Goal: Task Accomplishment & Management: Complete application form

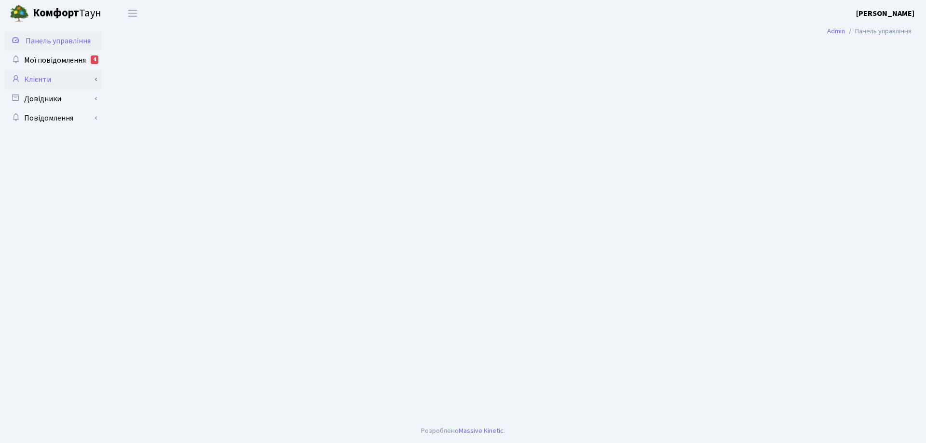
click at [46, 79] on link "Клієнти" at bounding box center [53, 79] width 96 height 19
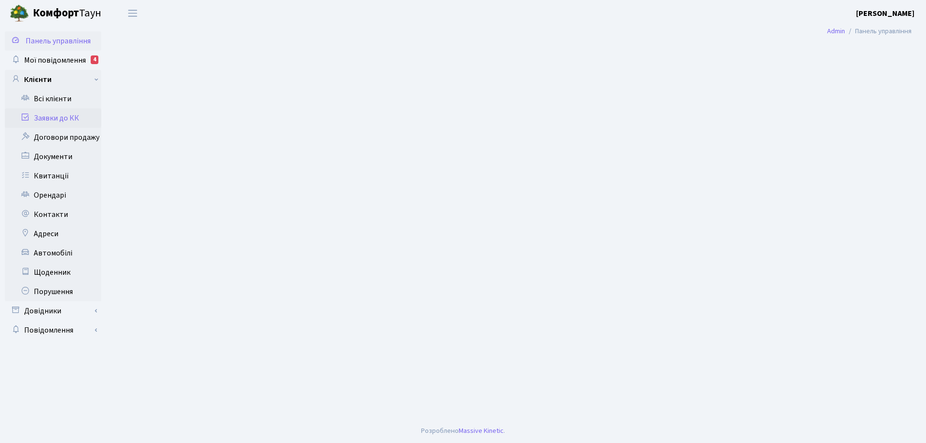
click at [57, 120] on link "Заявки до КК" at bounding box center [53, 117] width 96 height 19
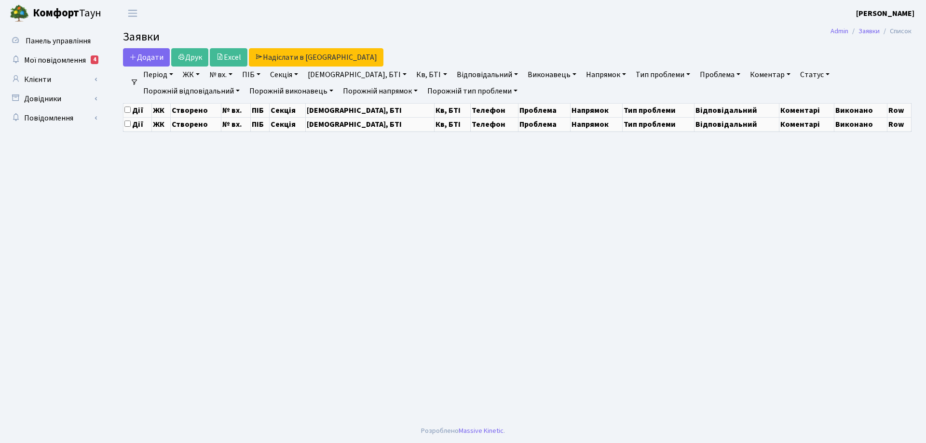
select select "25"
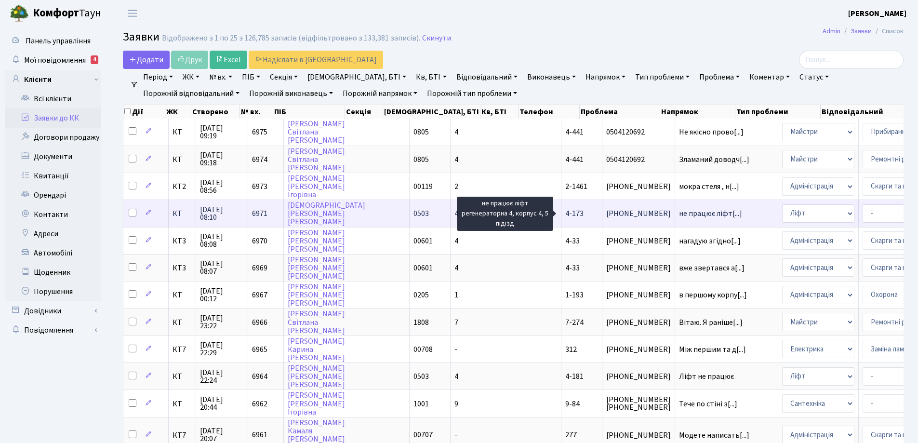
click at [679, 213] on span "не працює ліфт[...]" at bounding box center [710, 213] width 63 height 11
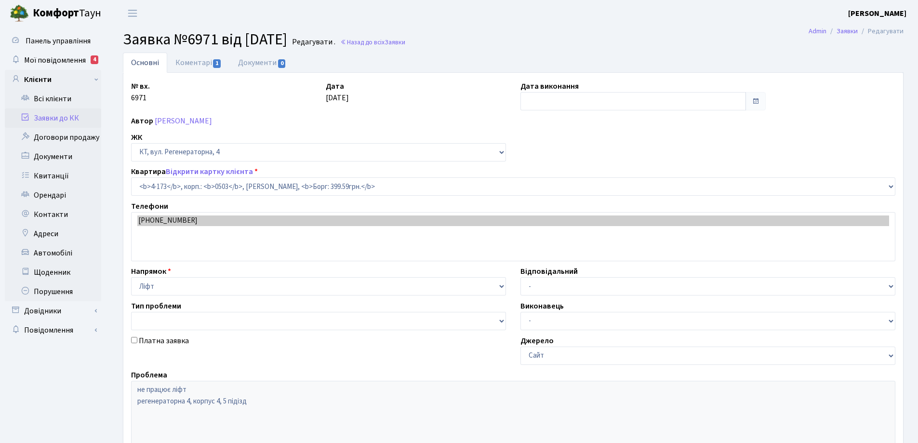
select select "1099"
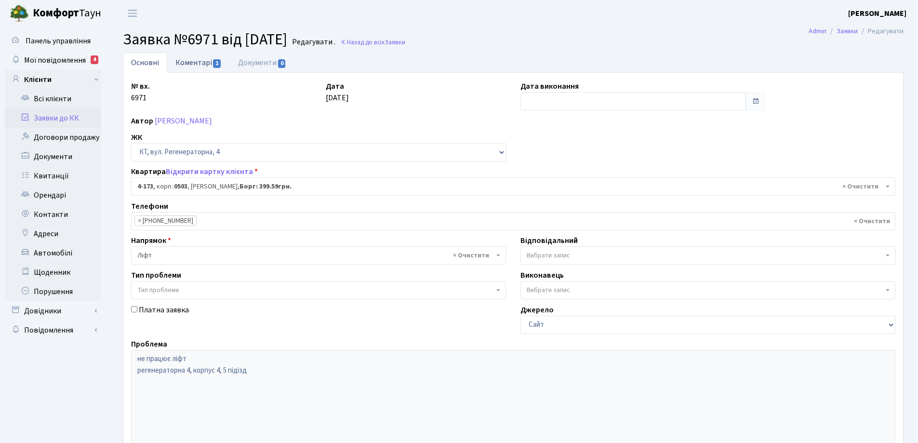
click at [188, 62] on link "Коментарі 1" at bounding box center [198, 63] width 63 height 20
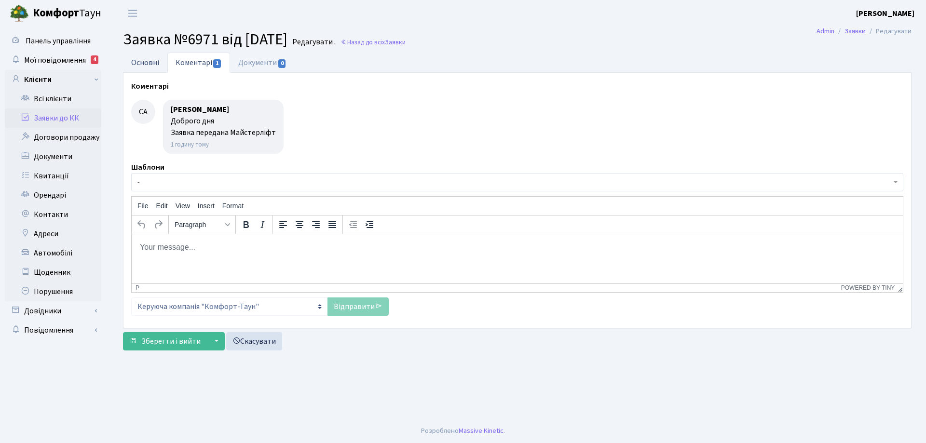
click at [139, 61] on link "Основні" at bounding box center [145, 63] width 44 height 20
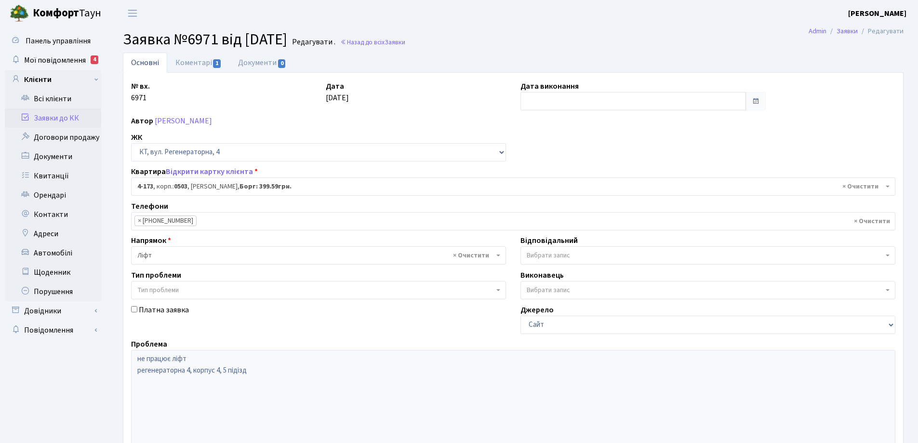
click at [72, 120] on link "Заявки до КК" at bounding box center [53, 117] width 96 height 19
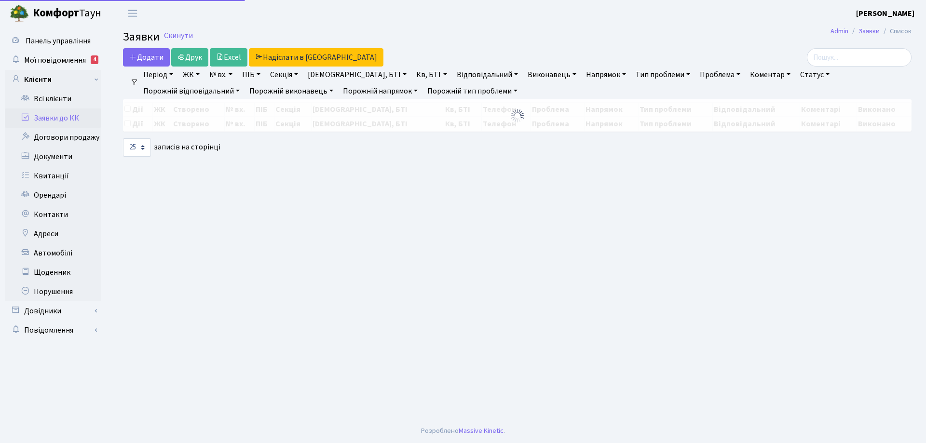
select select "25"
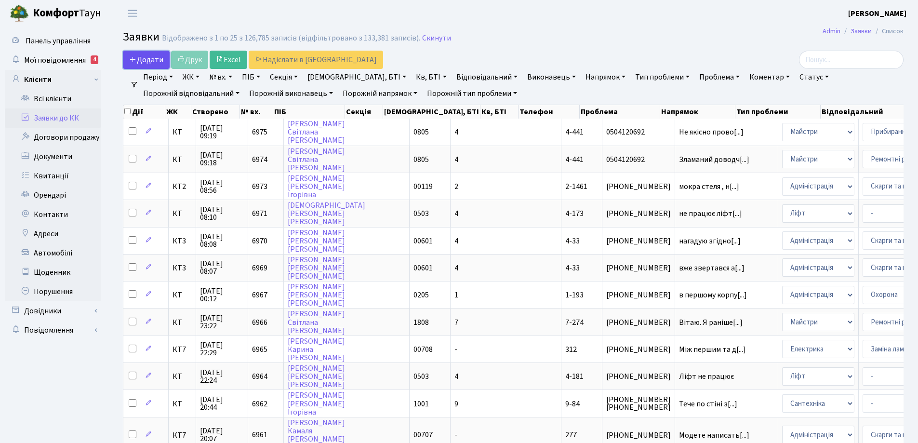
click at [146, 62] on span "Додати" at bounding box center [146, 59] width 34 height 11
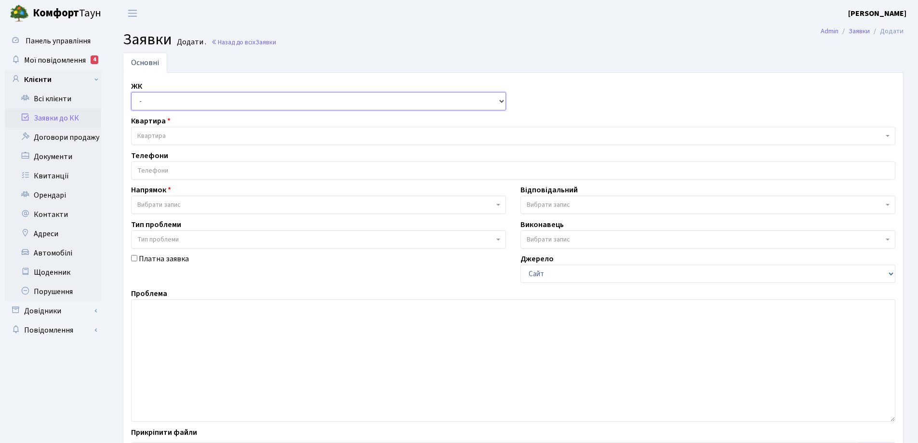
drag, startPoint x: 501, startPoint y: 100, endPoint x: 423, endPoint y: 91, distance: 78.6
click at [501, 100] on select "- КТ, вул. Регенераторна, 4 КТ2, просп. Соборності, 17 КТ3, вул. Березнева, 16 …" at bounding box center [318, 101] width 375 height 18
select select "271"
click at [131, 92] on select "- КТ, вул. Регенераторна, 4 КТ2, просп. Соборності, 17 КТ3, вул. Березнева, 16 …" at bounding box center [318, 101] width 375 height 18
select select
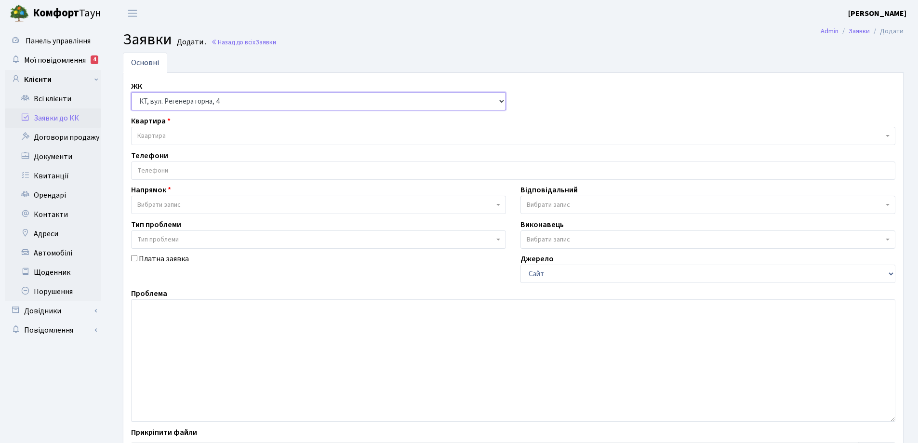
select select
click at [158, 135] on span "Квартира" at bounding box center [151, 136] width 28 height 10
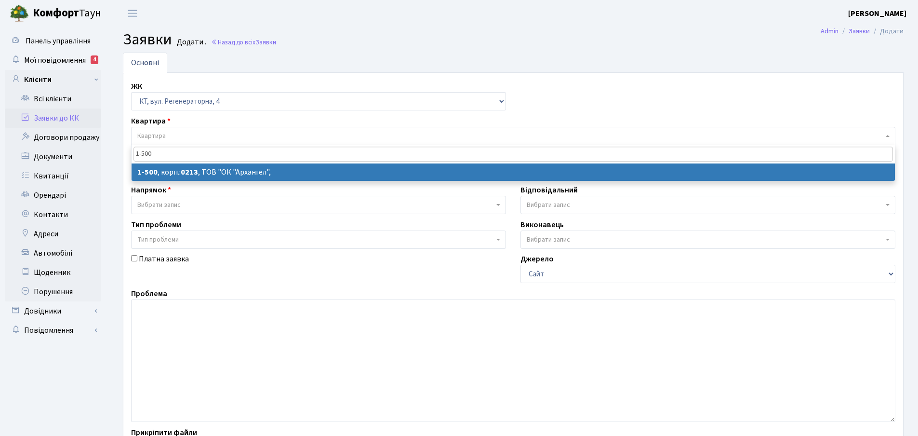
type input "1-500"
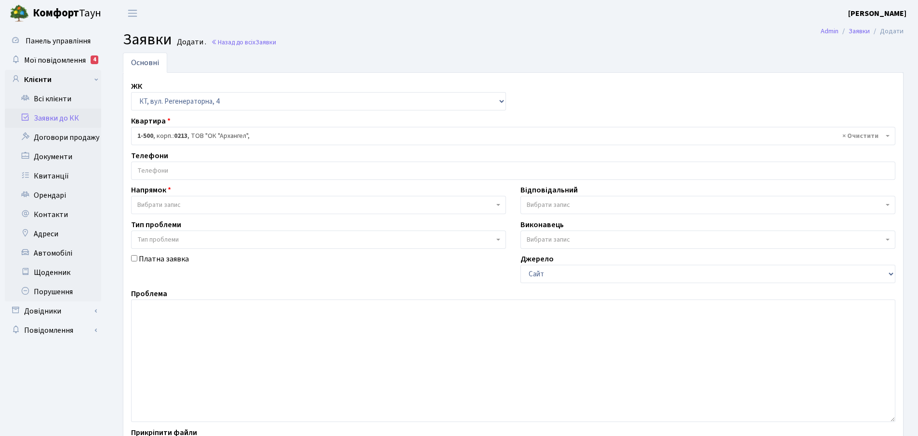
select select "16285"
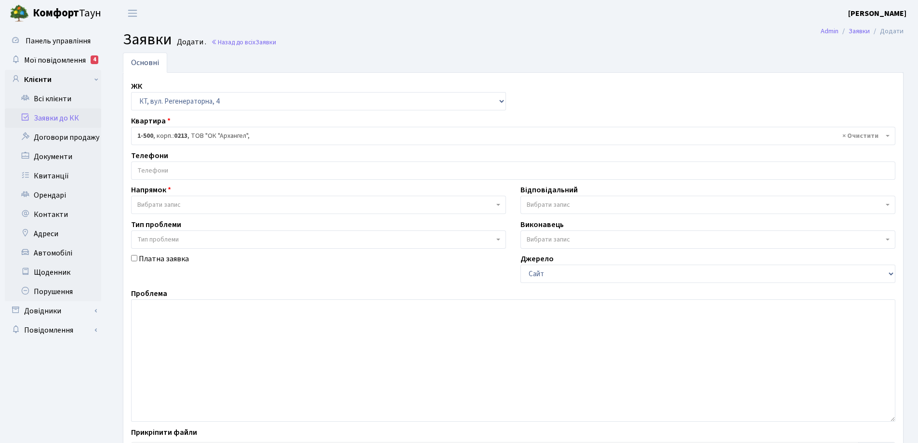
click at [169, 163] on input "search" at bounding box center [514, 170] width 764 height 17
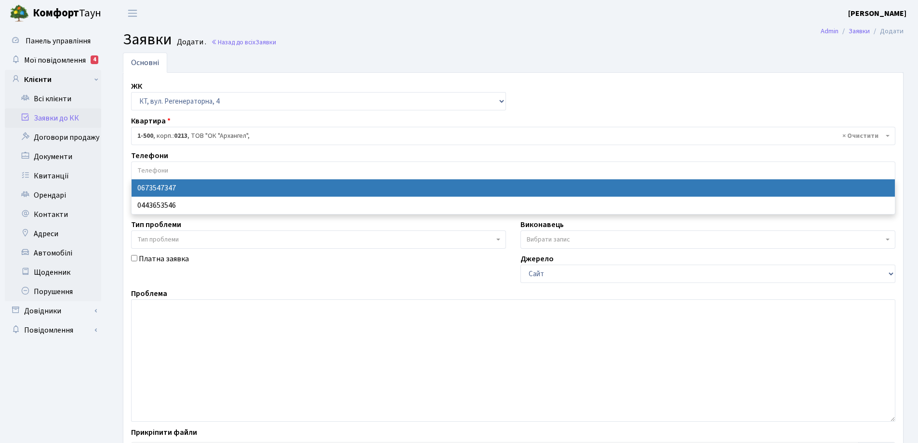
select select "28693"
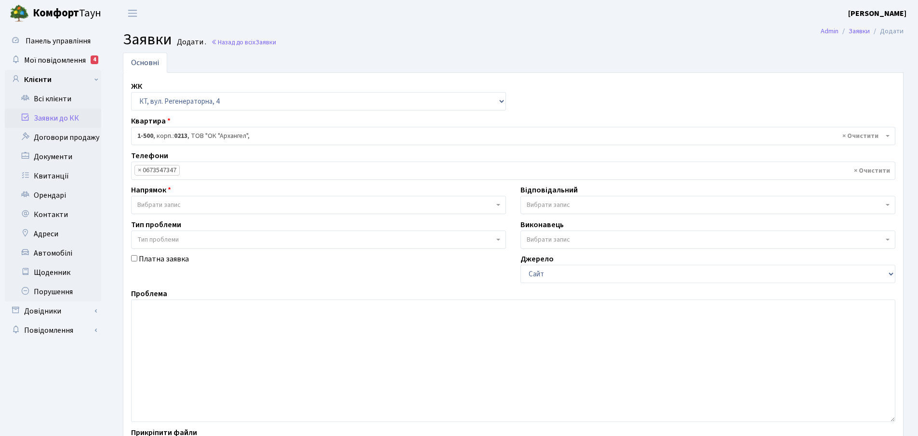
click at [501, 204] on span "Вибрати запис" at bounding box center [318, 205] width 375 height 18
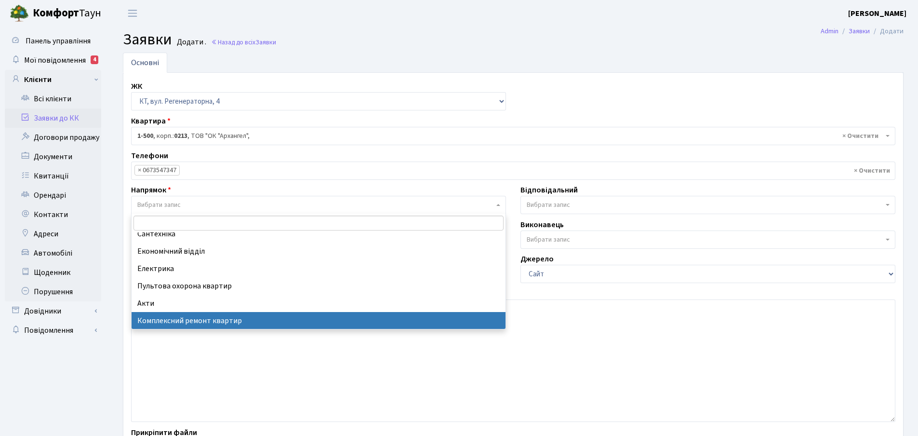
scroll to position [64, 0]
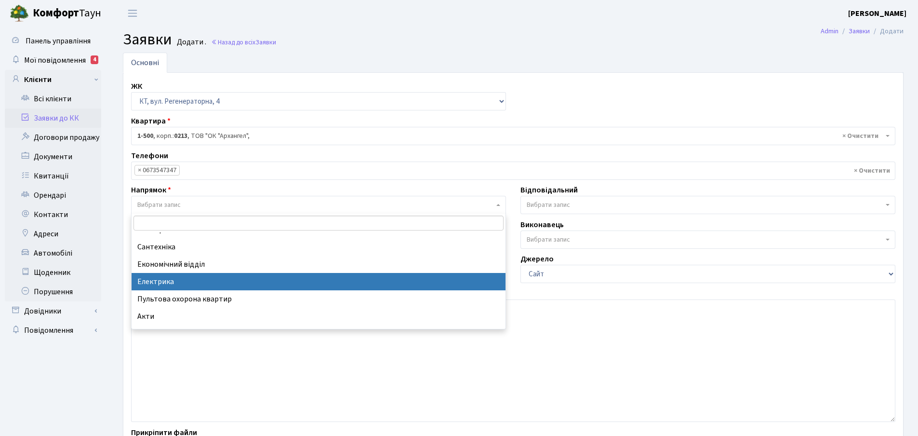
select select "3"
select select
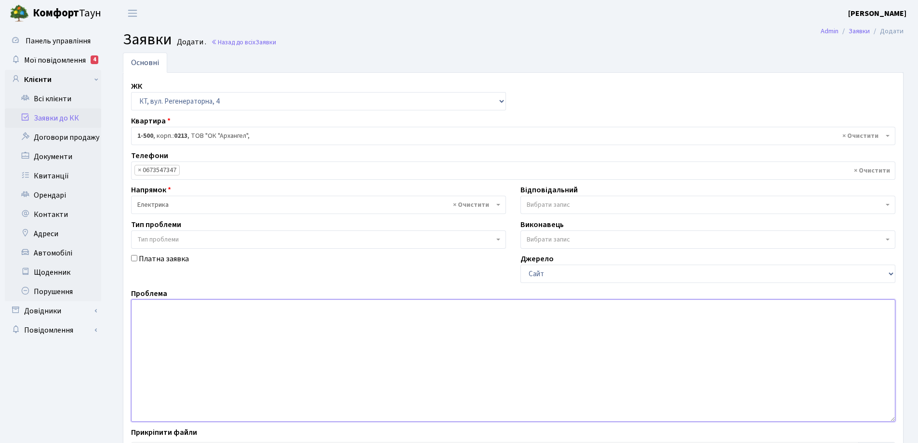
click at [151, 310] on textarea at bounding box center [513, 360] width 765 height 122
type textarea "н"
type textarea "№"
type textarea "3 КПП не працює шлагбаум"
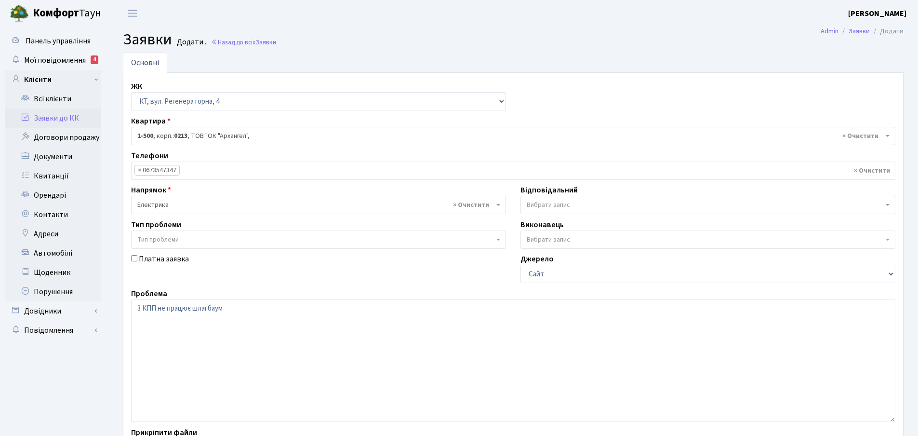
click at [889, 203] on span at bounding box center [889, 205] width 2 height 18
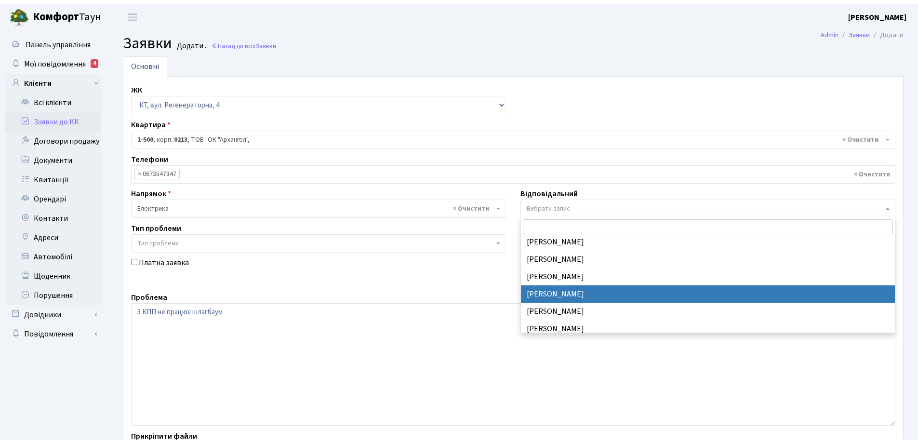
scroll to position [145, 0]
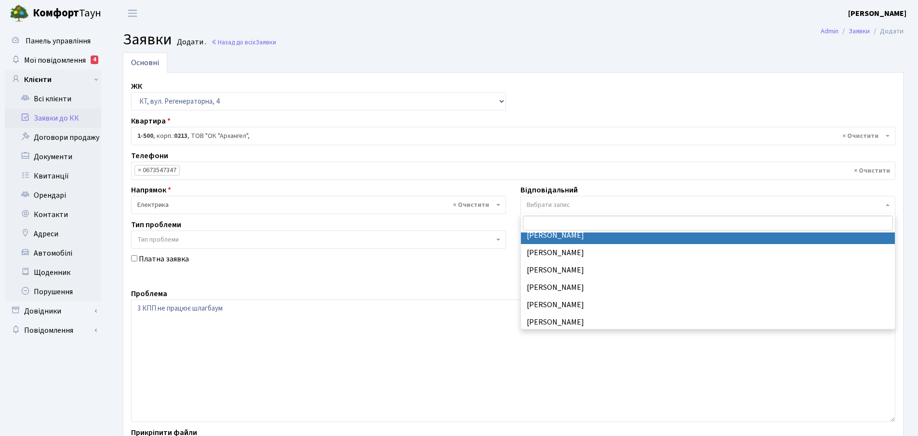
select select "36"
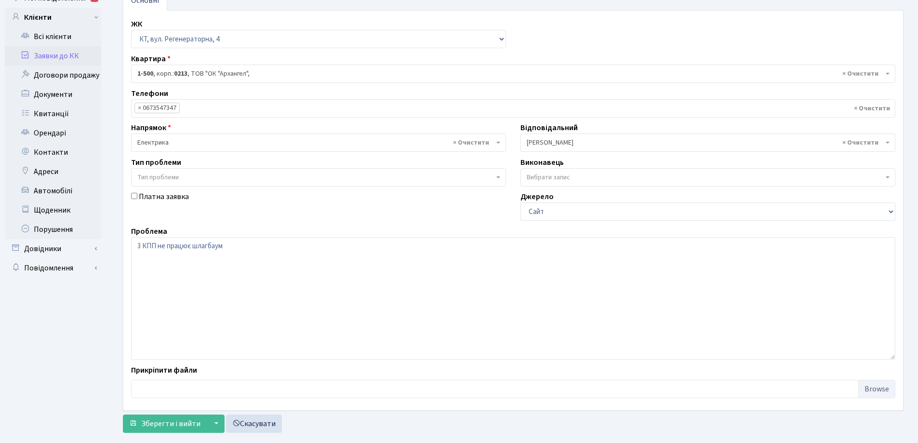
scroll to position [81, 0]
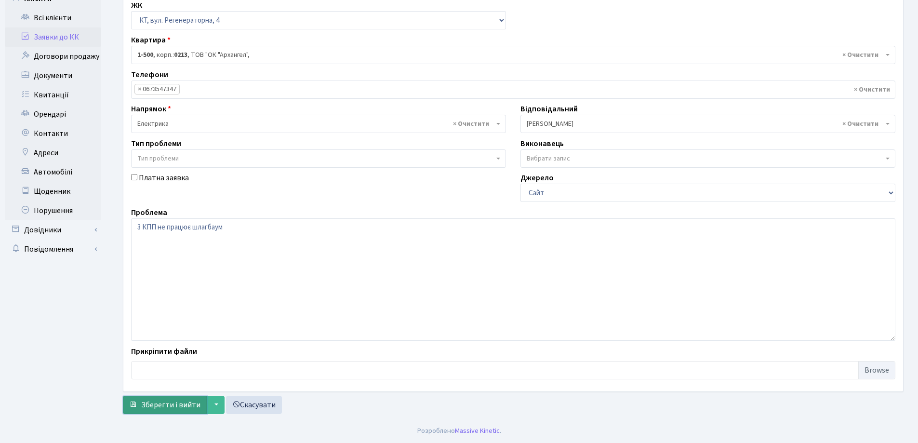
click at [185, 409] on span "Зберегти і вийти" at bounding box center [170, 405] width 59 height 11
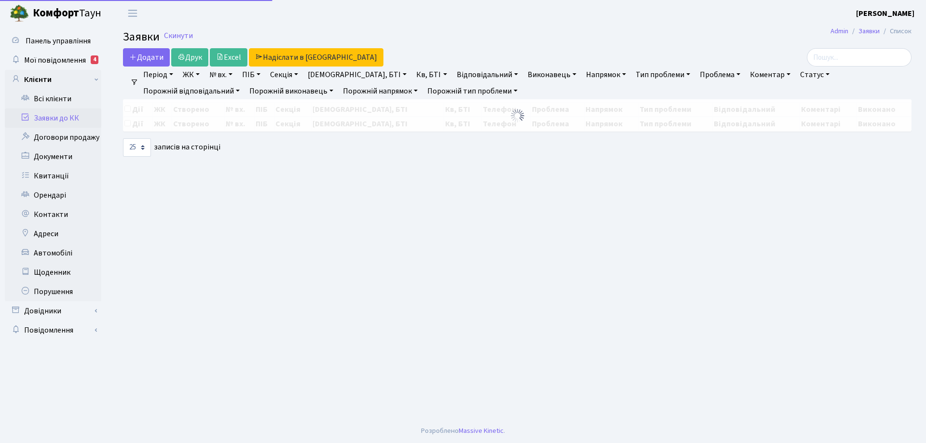
select select "25"
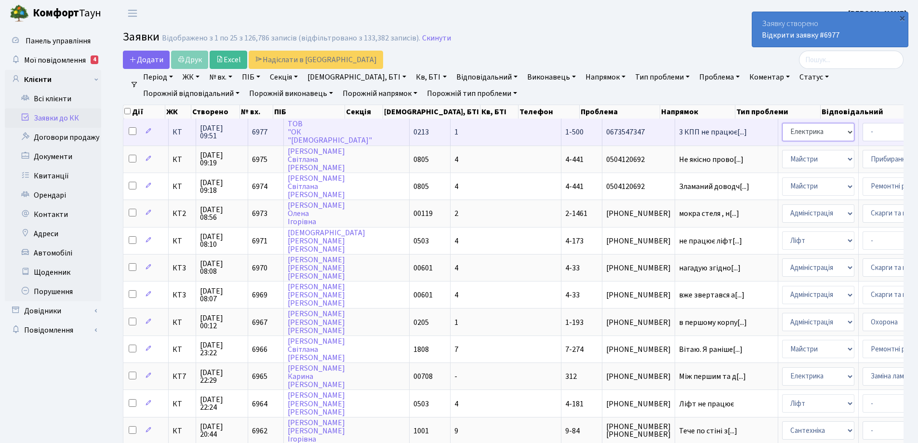
click at [782, 134] on select "- Адміністрація Домофон, СКД Ліфт Майстри Сантехніка Економічний відділ Електри…" at bounding box center [818, 132] width 72 height 18
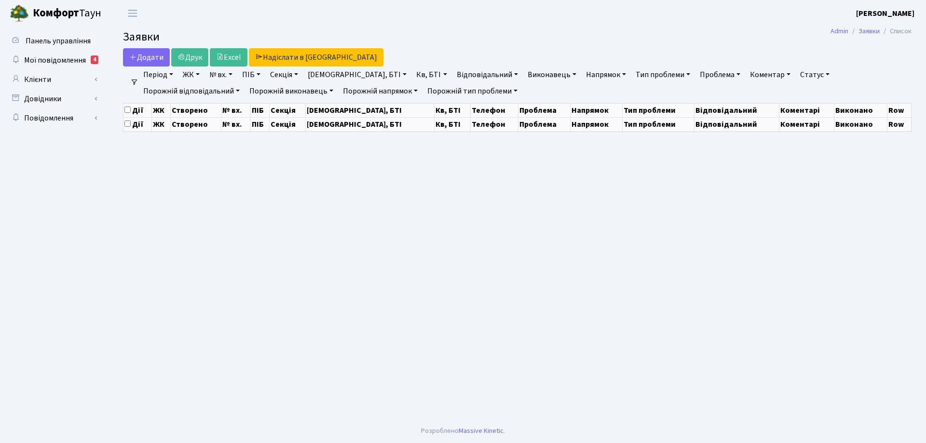
select select "25"
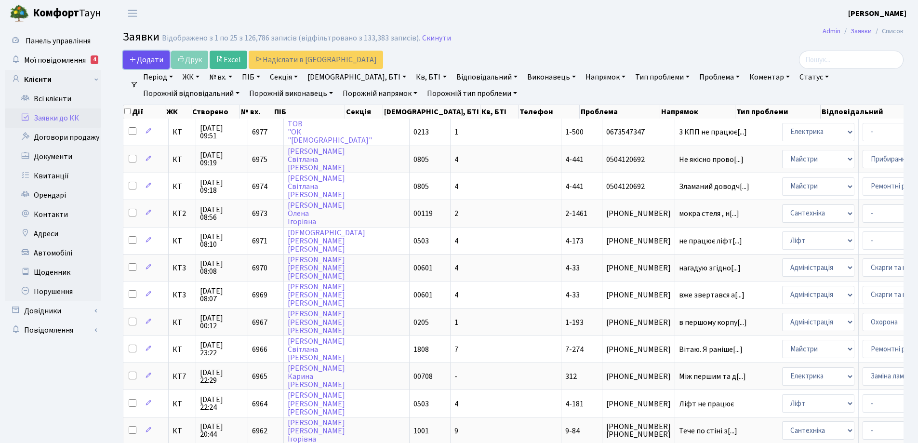
click at [149, 61] on span "Додати" at bounding box center [146, 59] width 34 height 11
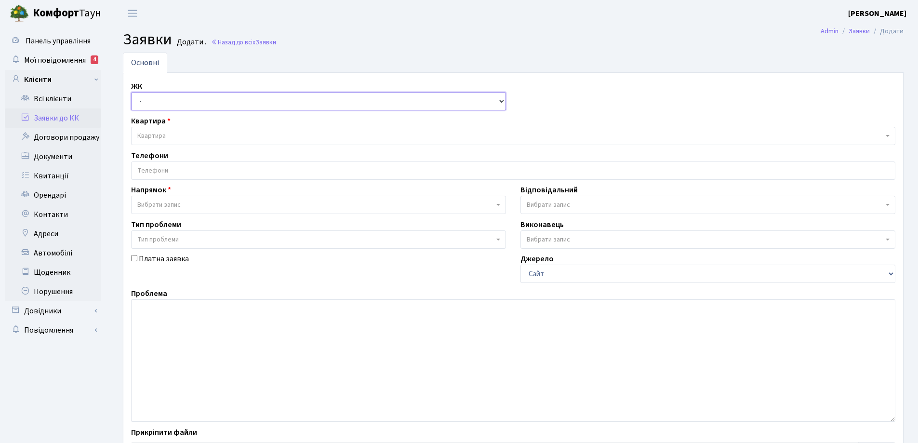
click at [500, 104] on select "- КТ, вул. Регенераторна, 4 КТ2, просп. Соборності, 17 КТ3, вул. Березнева, 16 …" at bounding box center [318, 101] width 375 height 18
select select "271"
click at [131, 92] on select "- КТ, вул. Регенераторна, 4 КТ2, просп. Соборності, 17 КТ3, вул. Березнева, 16 …" at bounding box center [318, 101] width 375 height 18
select select
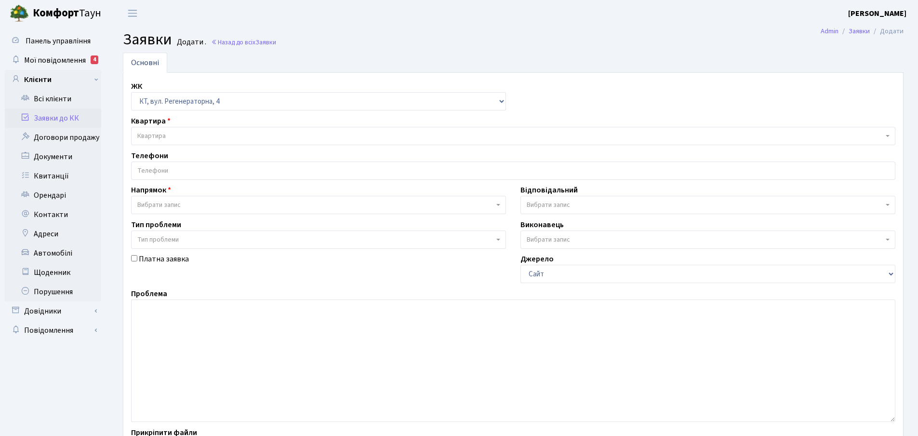
click at [161, 133] on span "Квартира" at bounding box center [151, 136] width 28 height 10
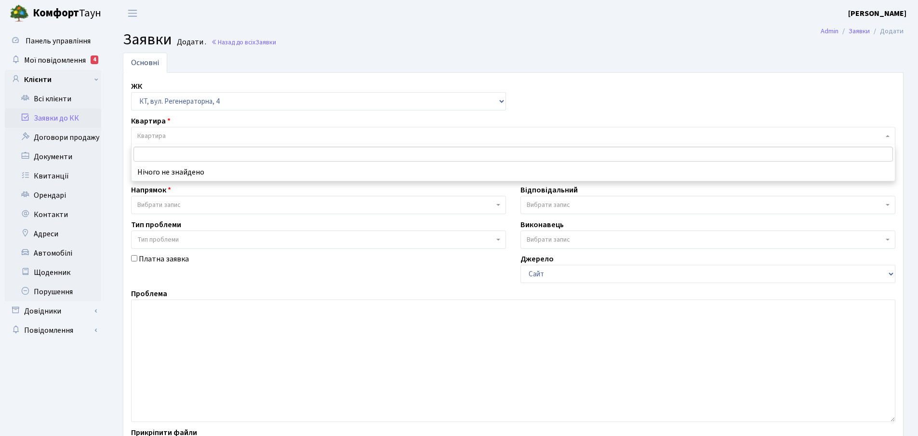
click at [164, 151] on input "search" at bounding box center [514, 154] width 760 height 15
click at [167, 154] on input "search" at bounding box center [514, 154] width 760 height 15
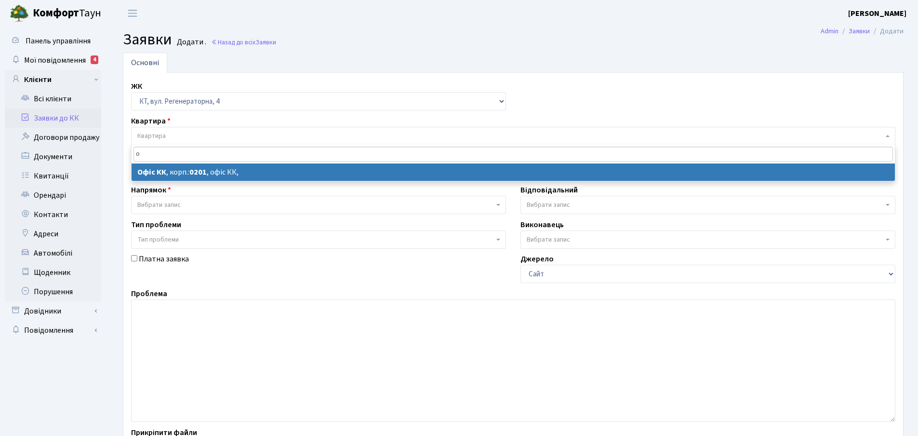
type input "о"
select select
select select "4"
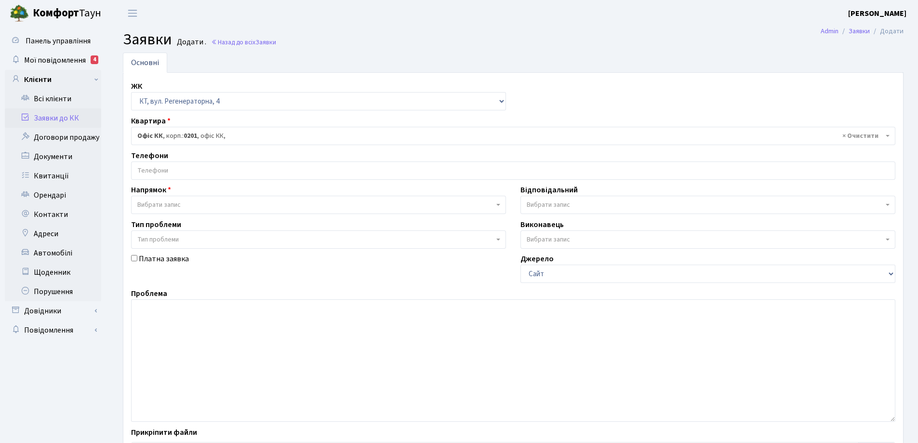
click at [154, 169] on input "search" at bounding box center [514, 170] width 764 height 17
click at [98, 250] on link "Автомобілі" at bounding box center [53, 252] width 96 height 19
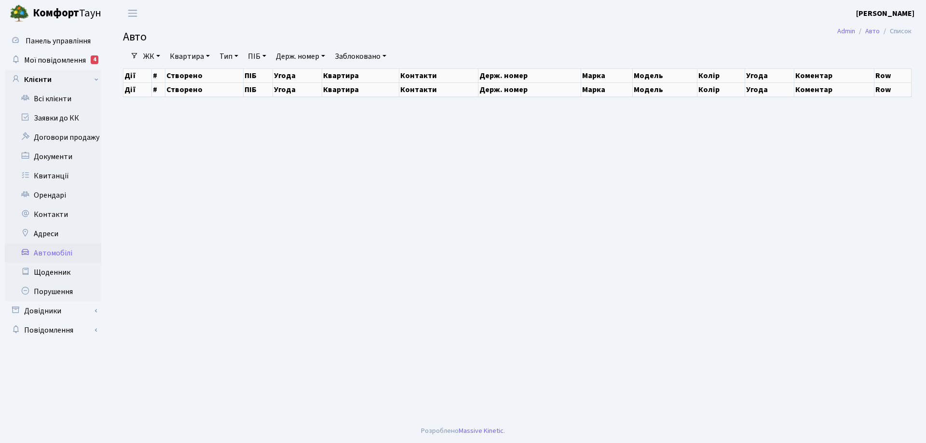
select select "25"
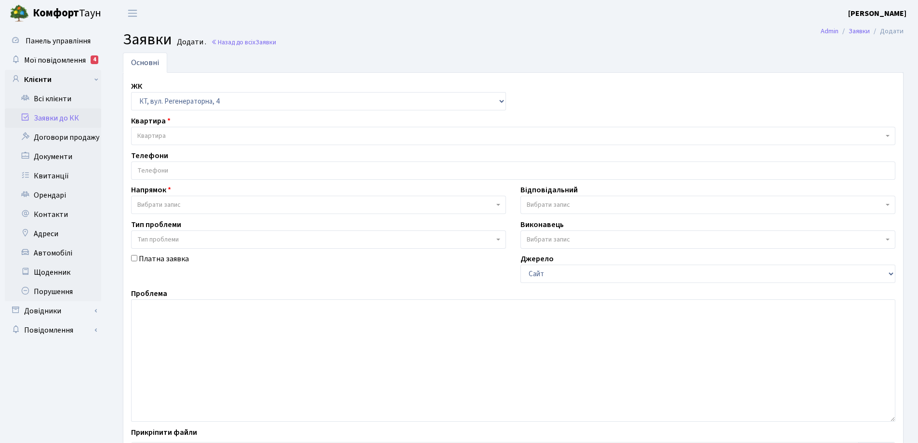
select select "271"
click at [185, 132] on span "Квартира" at bounding box center [510, 136] width 746 height 10
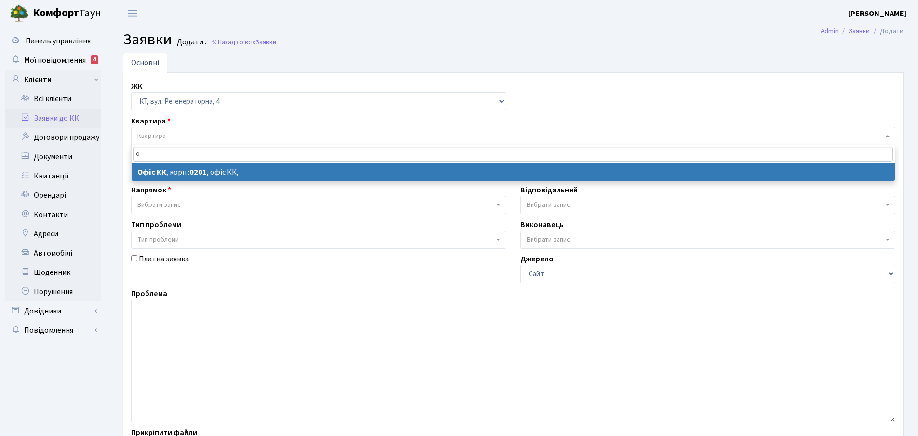
type input "о"
select select
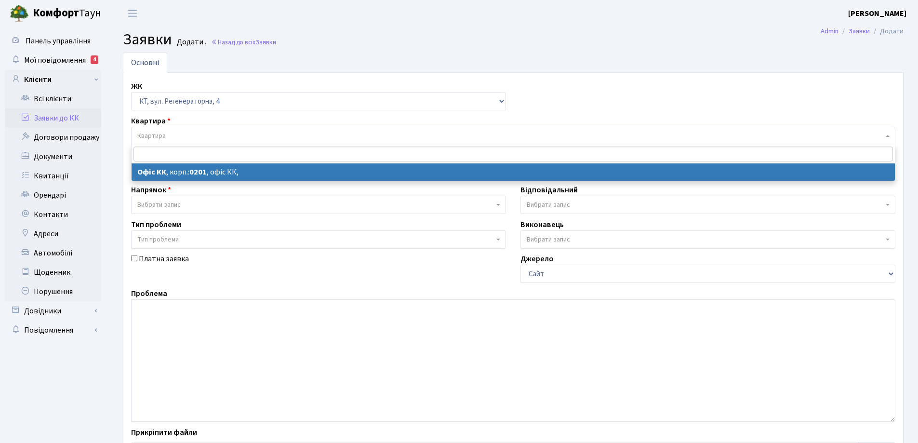
select select "4"
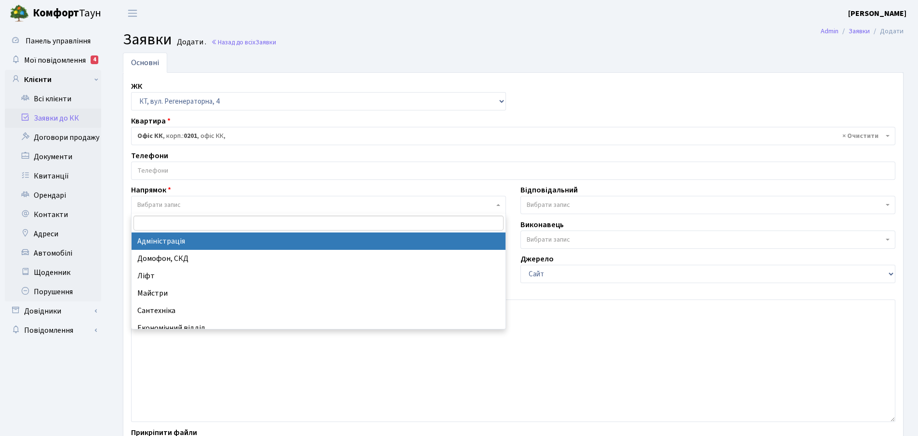
click at [499, 203] on span at bounding box center [500, 205] width 2 height 18
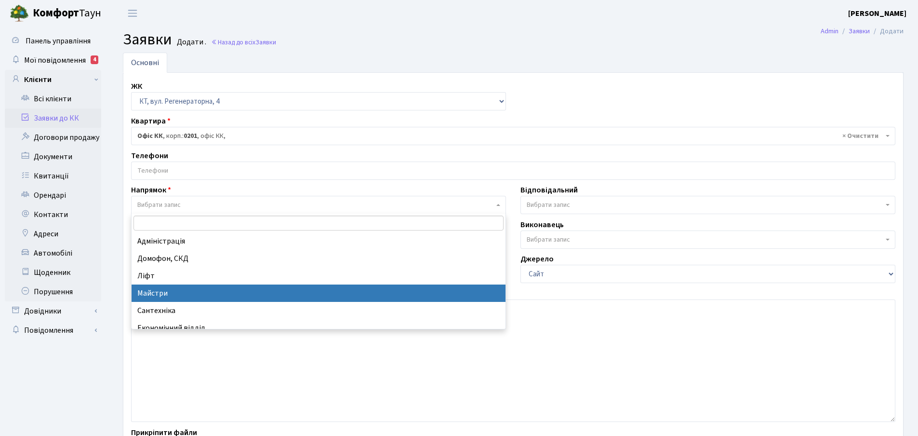
scroll to position [48, 0]
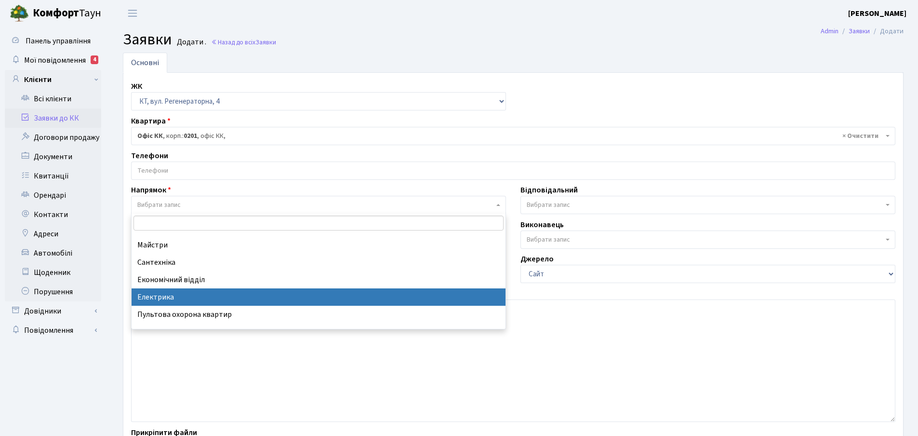
select select "3"
select select
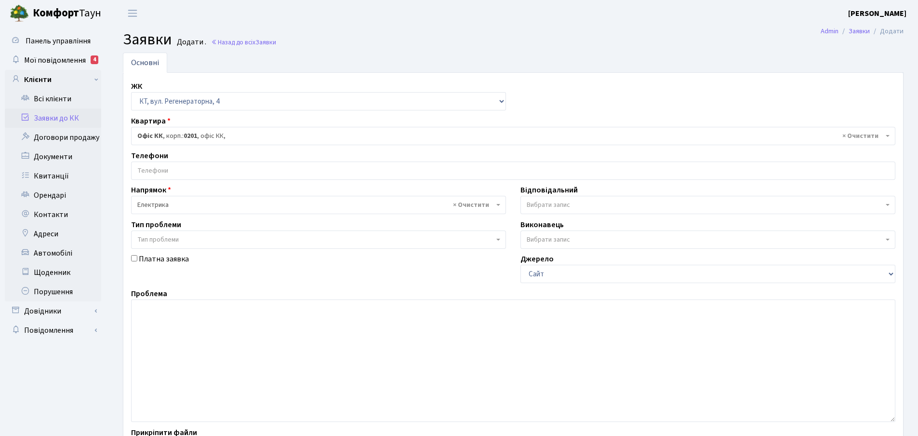
click at [888, 206] on b at bounding box center [888, 205] width 4 height 2
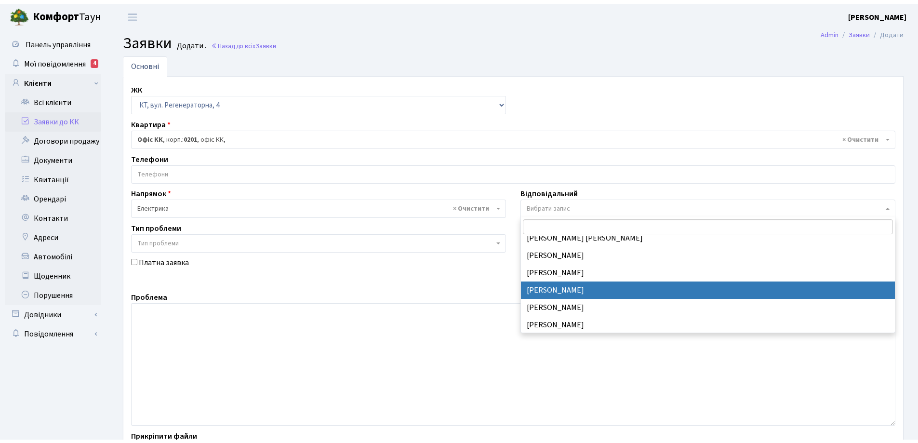
scroll to position [145, 0]
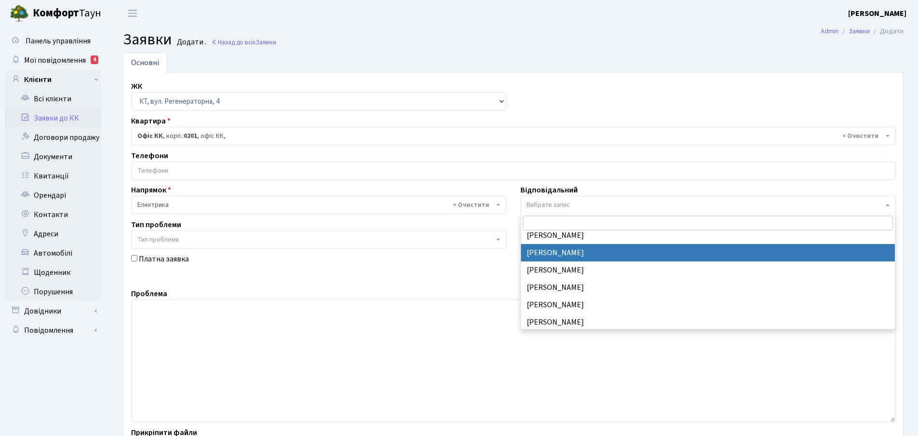
select select "22"
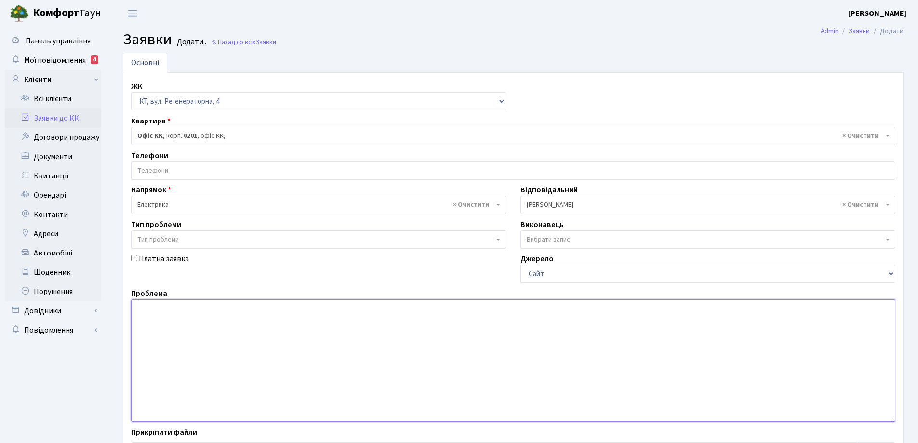
click at [155, 309] on textarea at bounding box center [513, 360] width 765 height 122
click at [251, 307] on textarea "Регенераторна 4, корпус 14, підїзд 1 підвал" at bounding box center [513, 360] width 765 height 122
click at [280, 308] on textarea "Регенераторна 4, корпус 14, підїзд 1, підвал" at bounding box center [513, 360] width 765 height 122
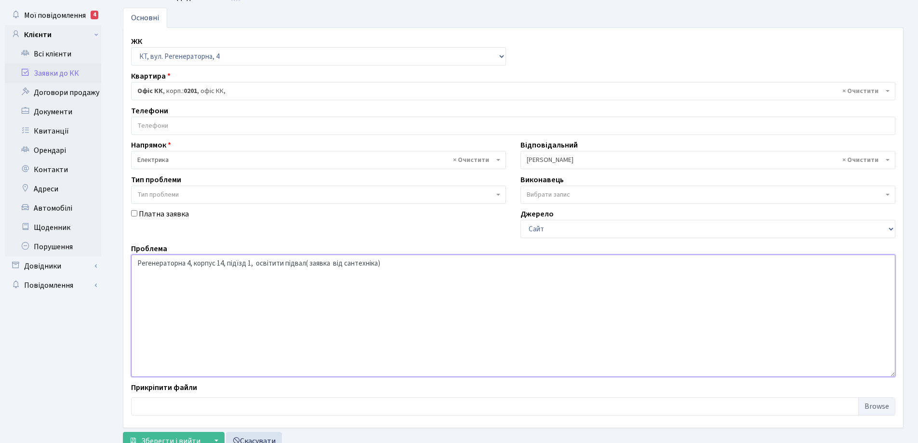
scroll to position [81, 0]
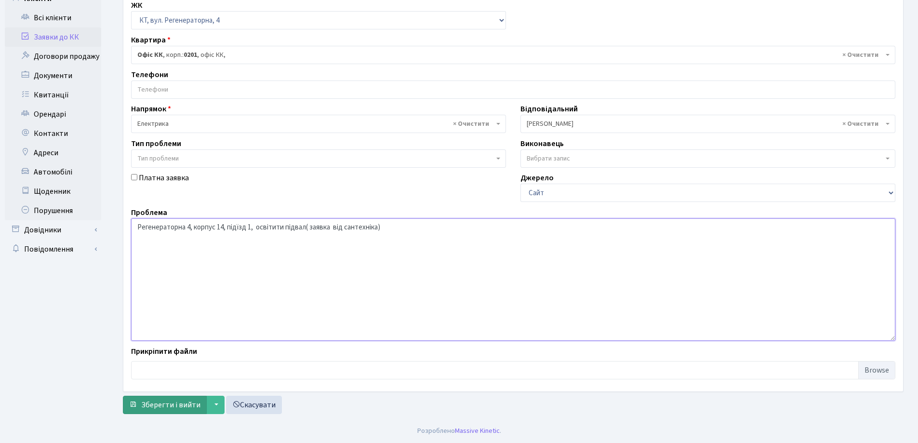
type textarea "Регенераторна 4, корпус 14, підїзд 1, освітити підвал( заявка від сантехніка)"
click at [188, 405] on span "Зберегти і вийти" at bounding box center [170, 405] width 59 height 11
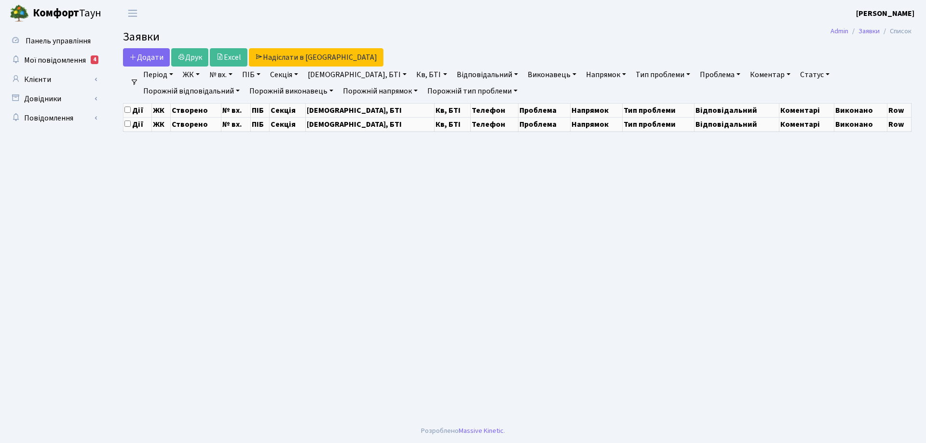
select select "25"
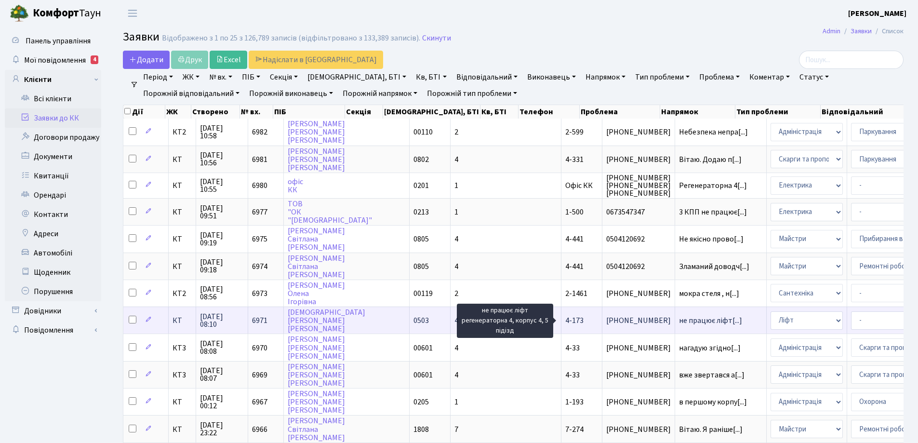
click at [679, 321] on span "не працює ліфт[...]" at bounding box center [710, 320] width 63 height 11
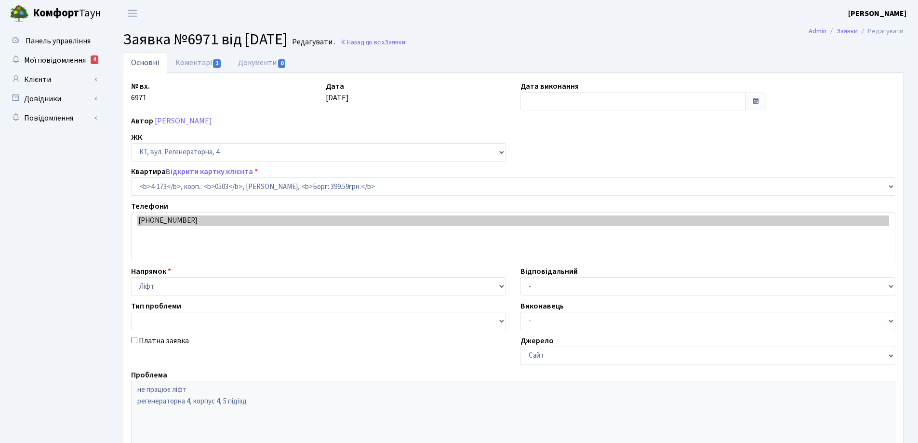
select select "1099"
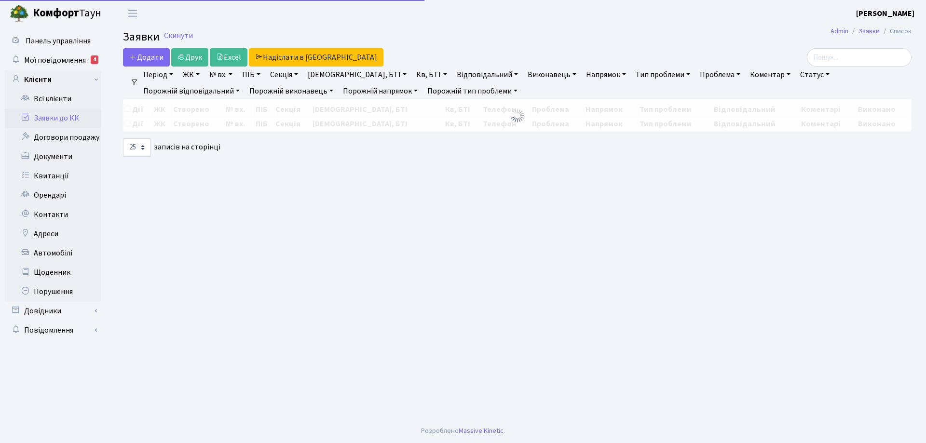
select select "25"
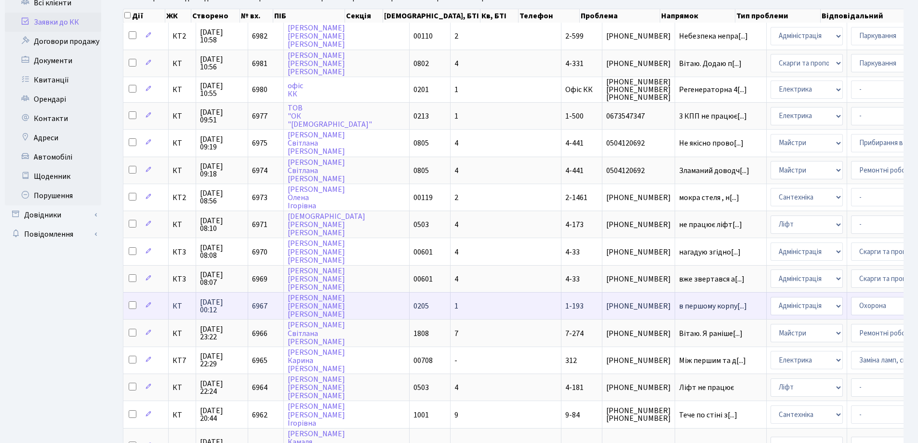
scroll to position [96, 0]
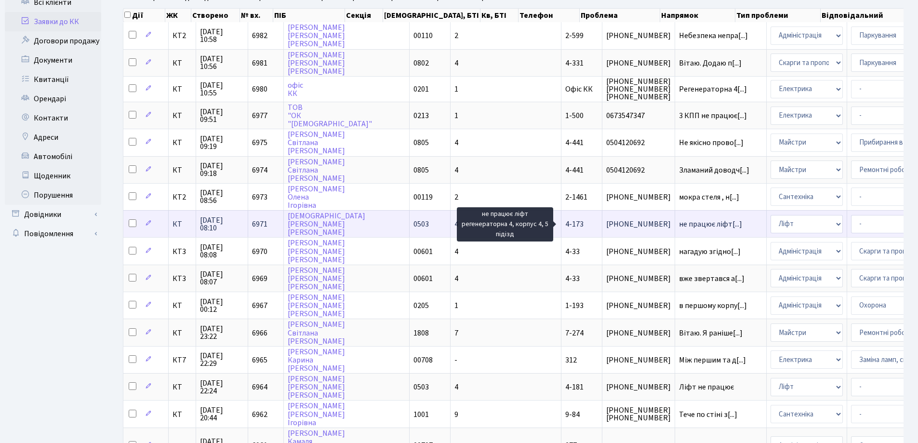
click at [679, 225] on span "не працює ліфт[...]" at bounding box center [710, 224] width 63 height 11
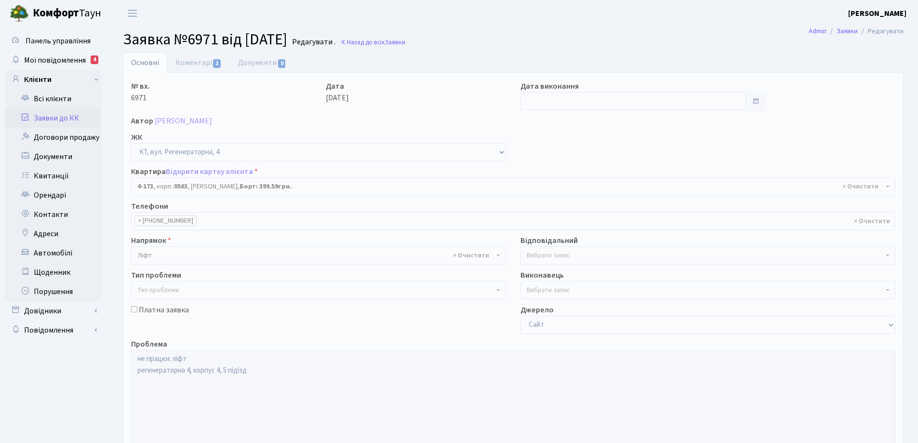
select select "1099"
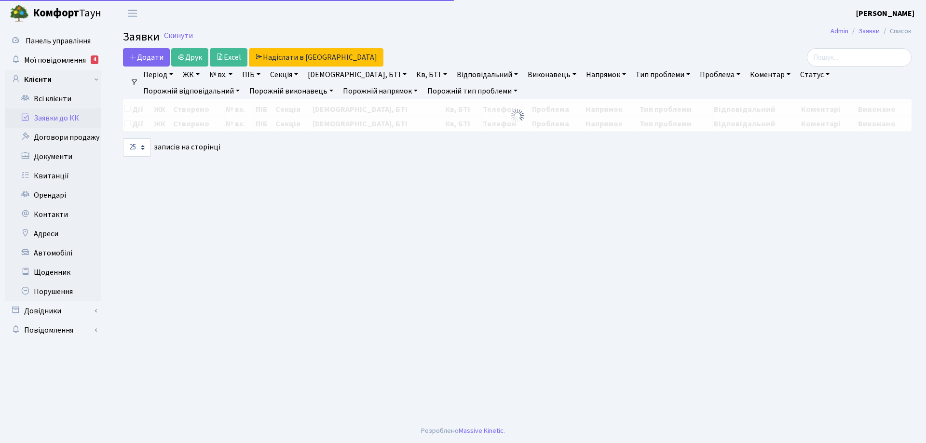
select select "25"
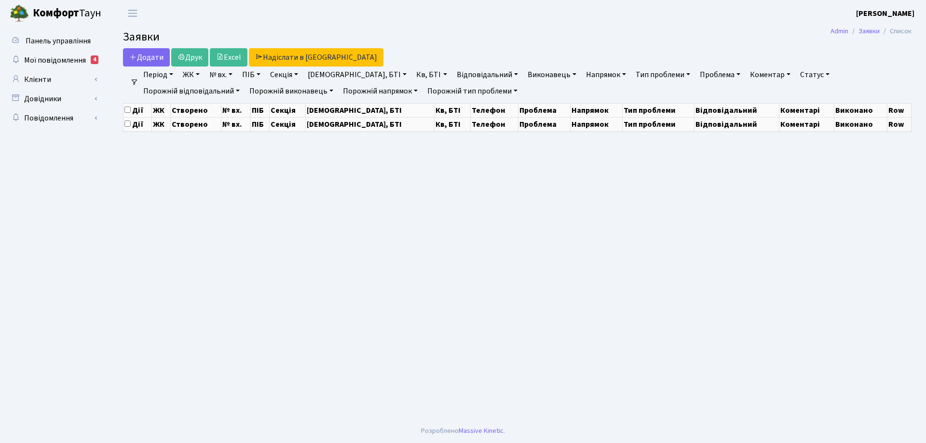
select select "25"
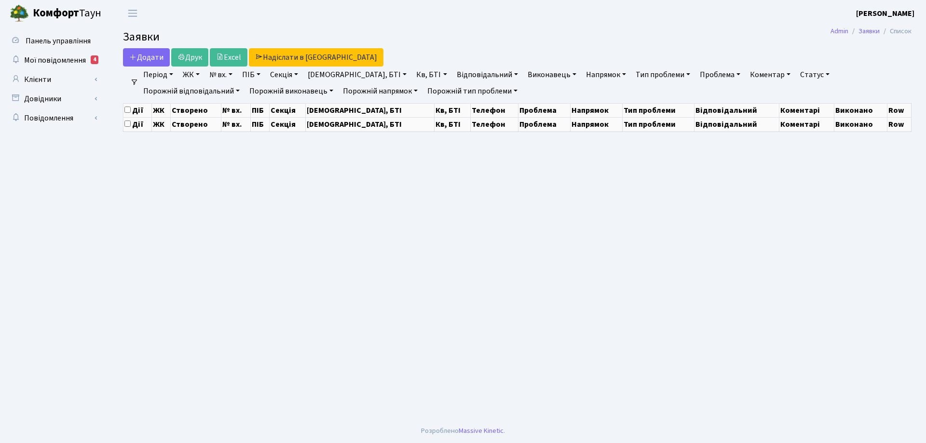
select select "25"
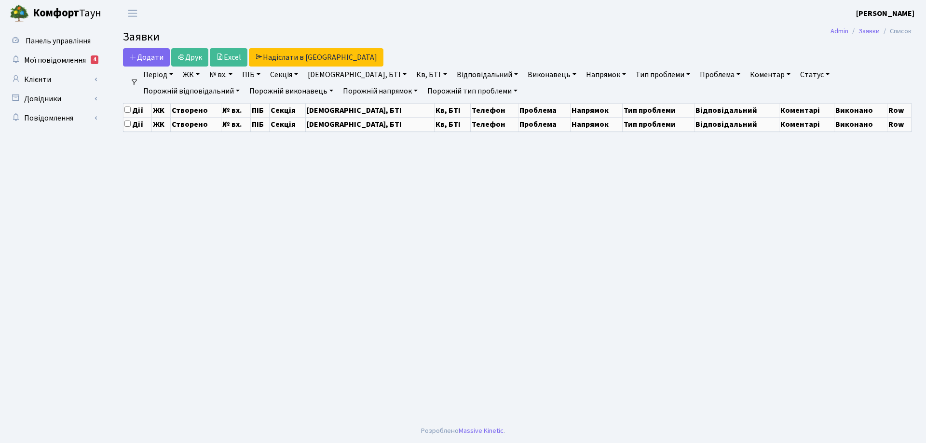
select select "25"
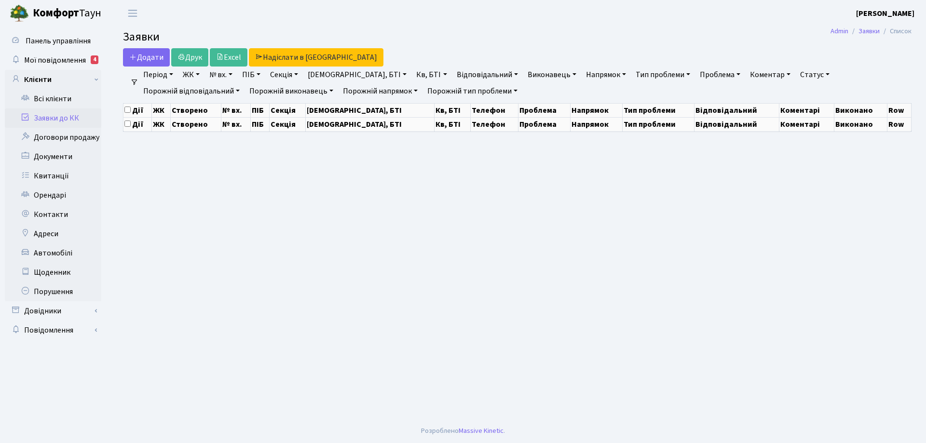
select select "25"
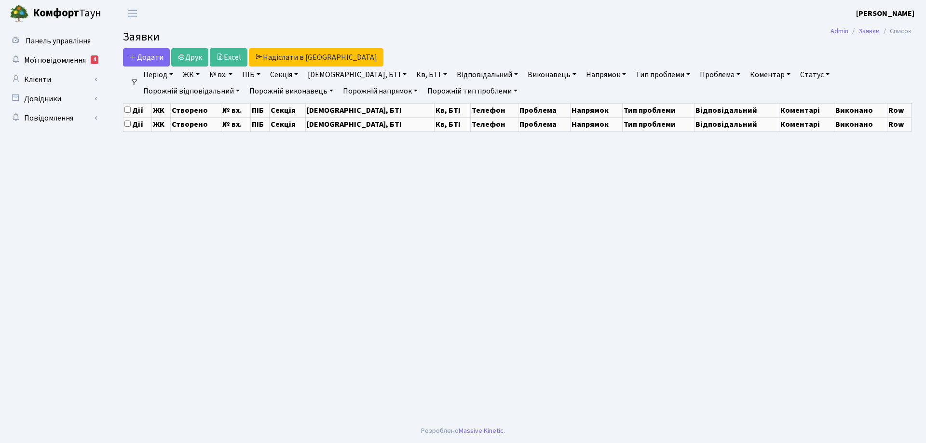
select select "25"
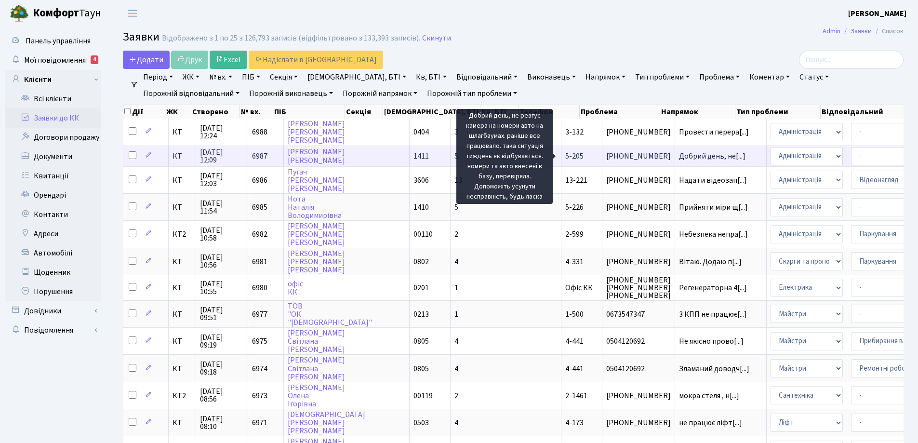
click at [679, 154] on span "Добрий день, не[...]" at bounding box center [712, 156] width 67 height 11
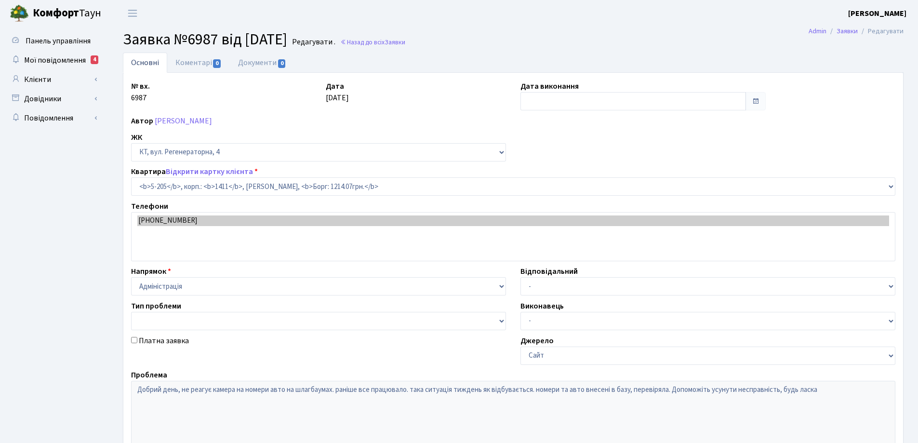
select select "2363"
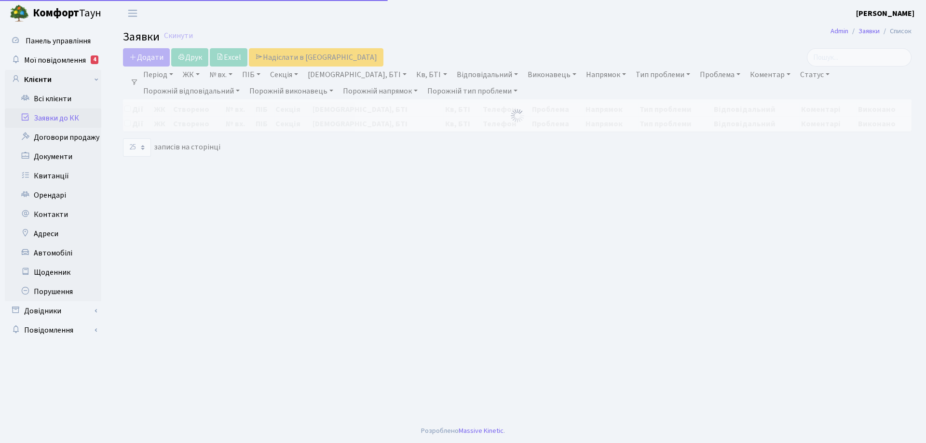
select select "25"
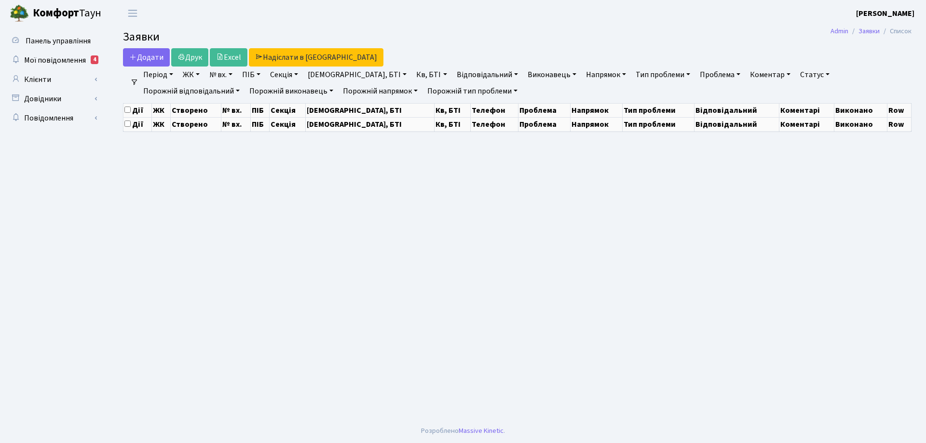
select select "25"
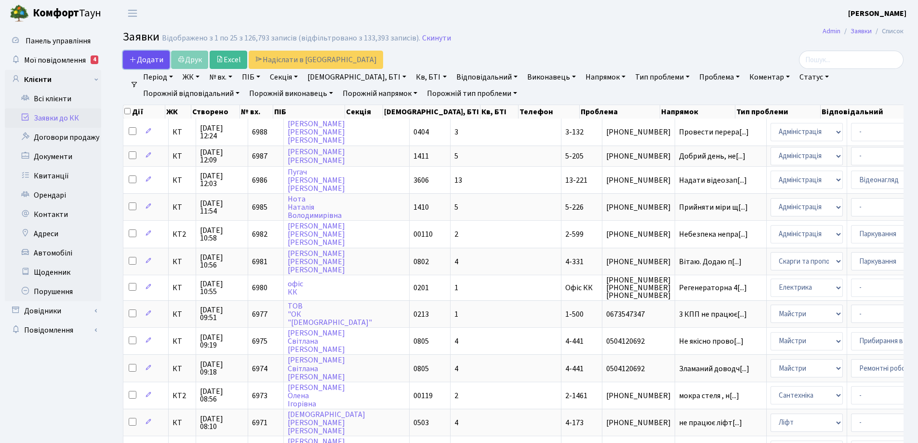
click at [147, 61] on span "Додати" at bounding box center [146, 59] width 34 height 11
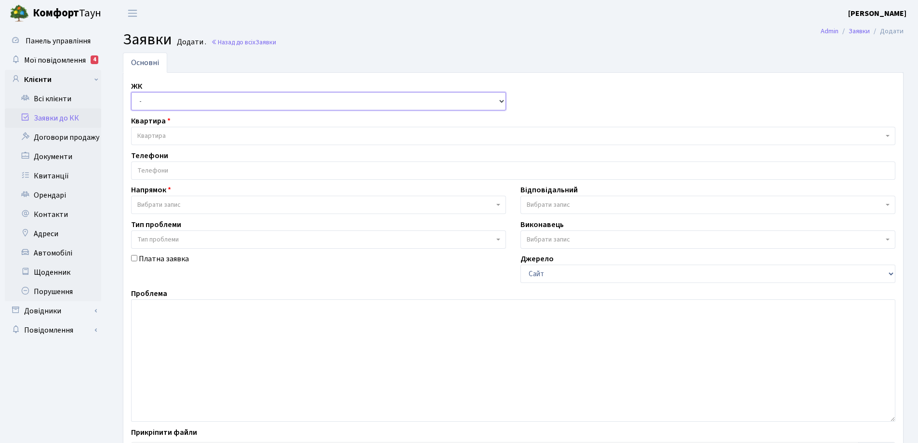
click at [502, 102] on select "- КТ, вул. Регенераторна, 4 КТ2, просп. [STREET_ADDRESS] [STREET_ADDRESS] [PERS…" at bounding box center [318, 101] width 375 height 18
select select "271"
click at [131, 92] on select "- КТ, вул. Регенераторна, 4 КТ2, просп. [STREET_ADDRESS] [STREET_ADDRESS] [PERS…" at bounding box center [318, 101] width 375 height 18
select select
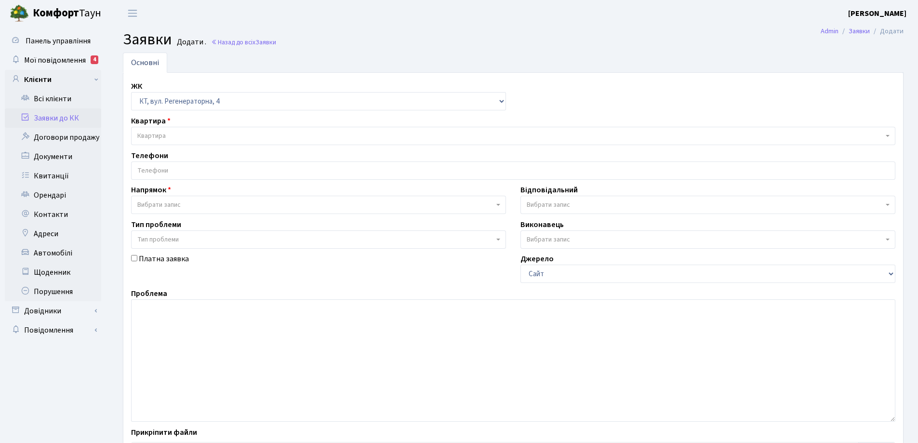
click at [168, 135] on span "Квартира" at bounding box center [510, 136] width 746 height 10
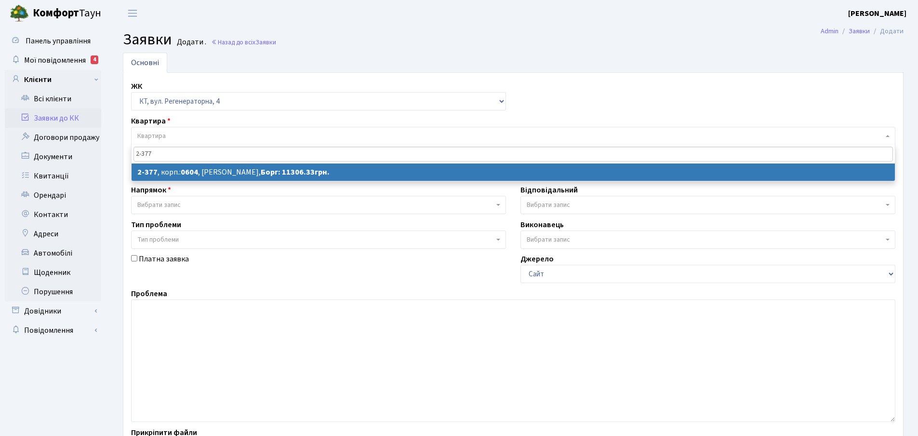
type input "2-377"
select select
select select "1391"
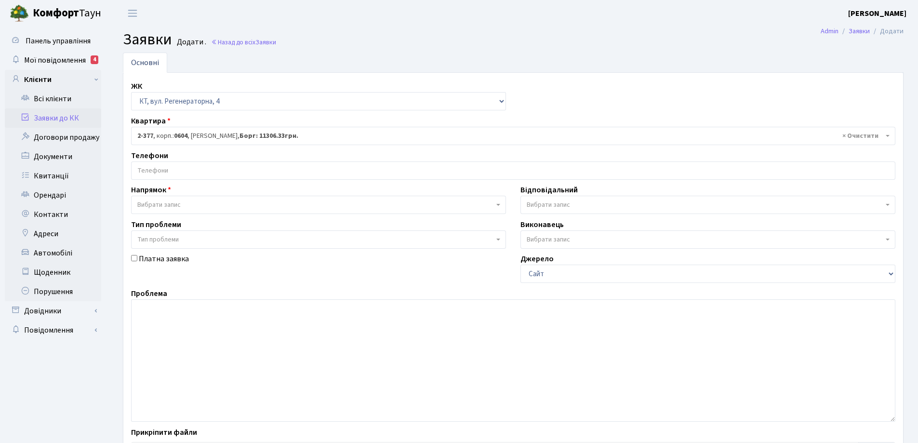
click at [168, 169] on input "search" at bounding box center [514, 170] width 764 height 17
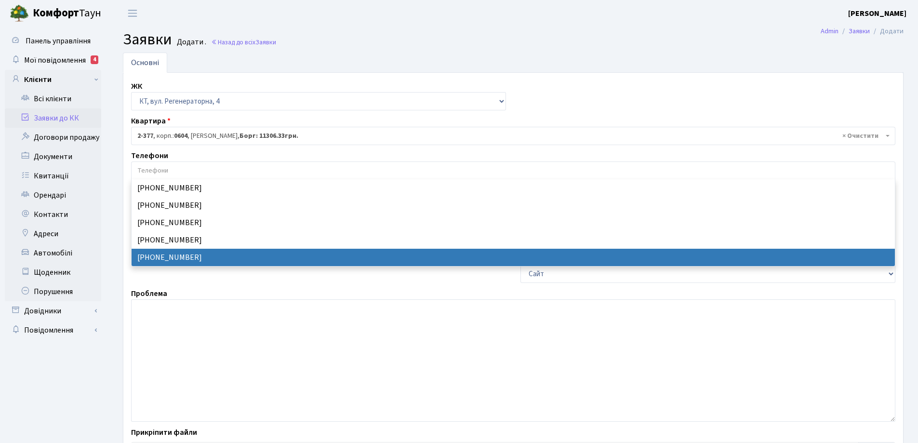
select select "13672"
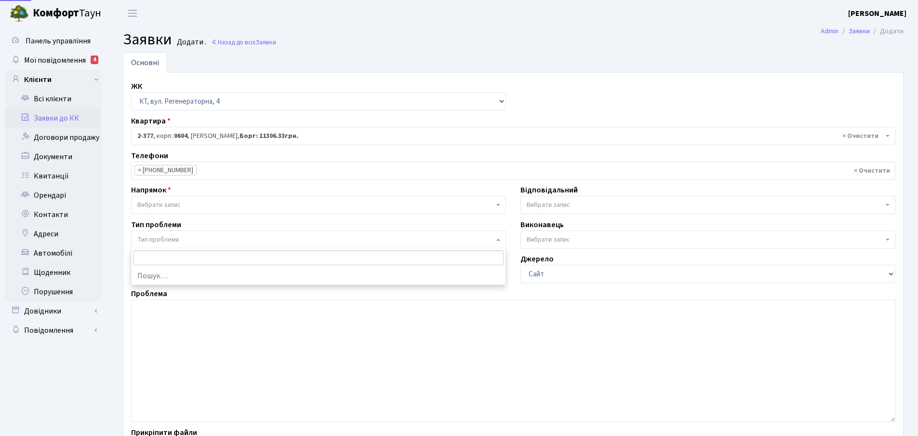
click at [501, 240] on span "Тип проблеми" at bounding box center [318, 239] width 375 height 18
click at [500, 203] on span "Вибрати запис" at bounding box center [318, 205] width 375 height 18
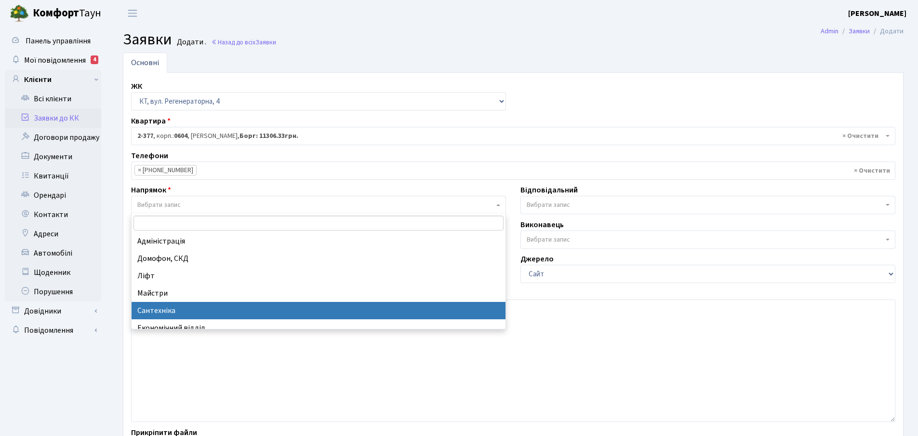
select select "2"
select select
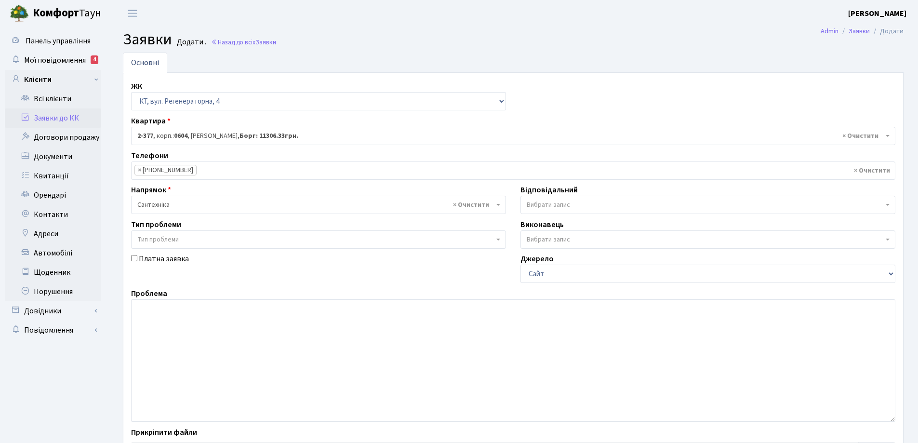
click at [888, 203] on span "Вибрати запис" at bounding box center [708, 205] width 375 height 18
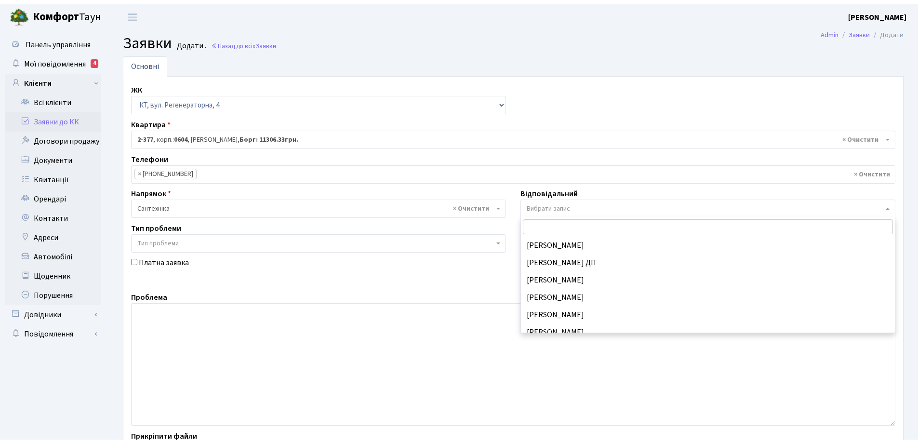
scroll to position [434, 0]
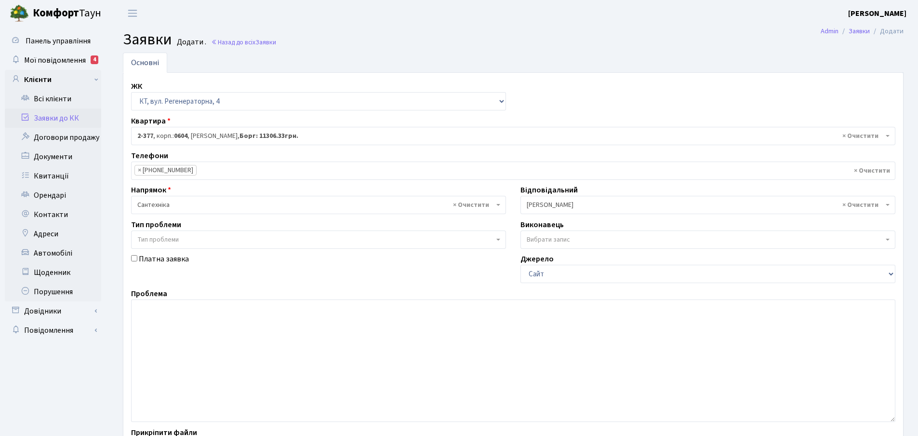
select select "67"
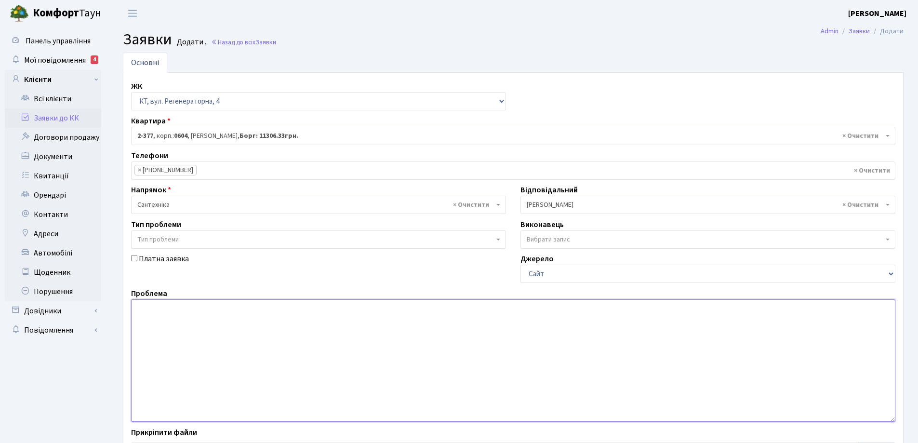
click at [151, 310] on textarea at bounding box center [513, 360] width 765 height 122
click at [205, 309] on textarea "Не працює лічильникопалення" at bounding box center [513, 360] width 765 height 122
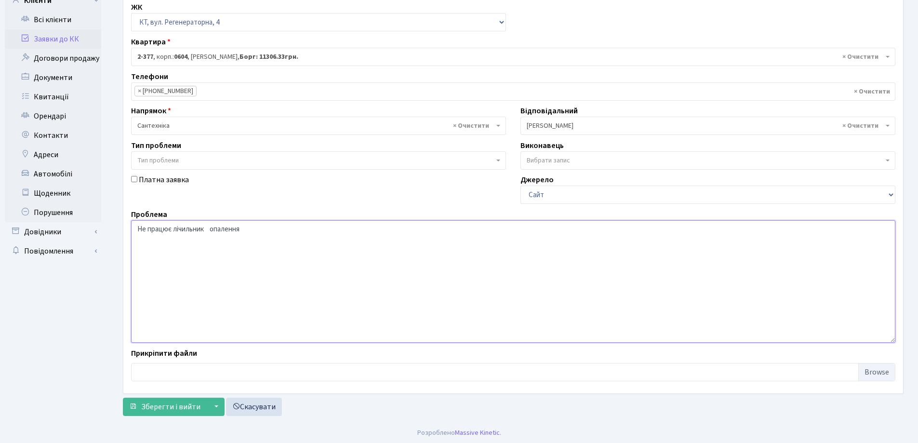
scroll to position [81, 0]
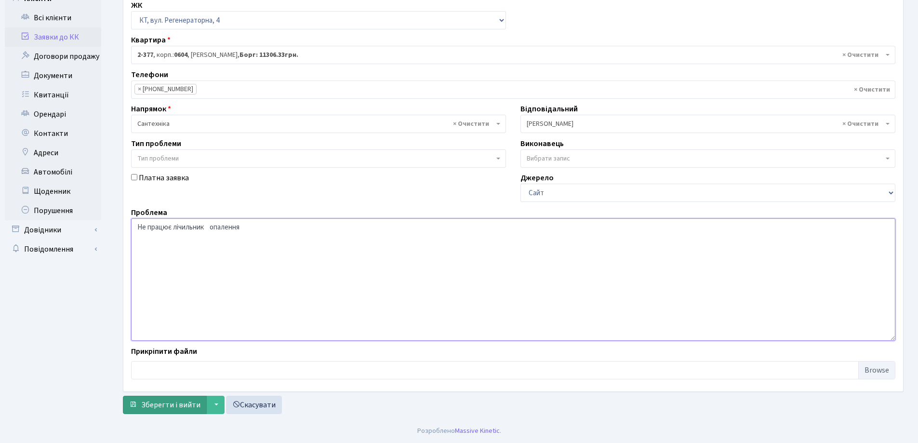
type textarea "Не працює лічильник опалення"
click at [176, 405] on span "Зберегти і вийти" at bounding box center [170, 405] width 59 height 11
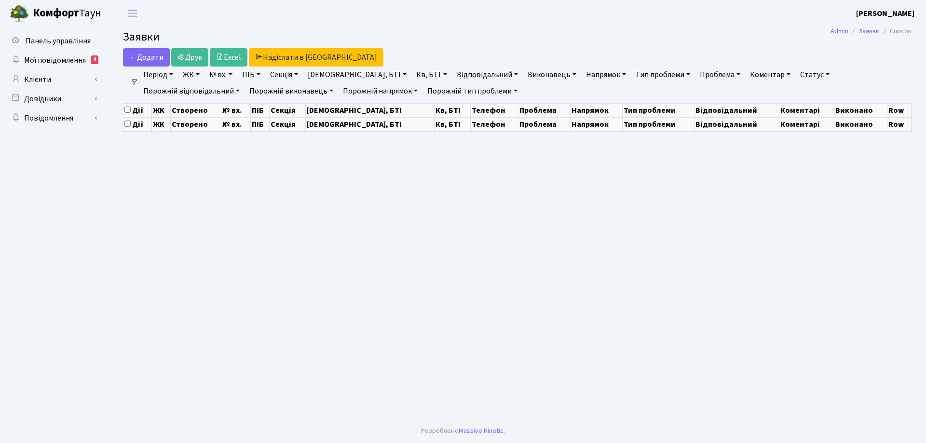
select select "25"
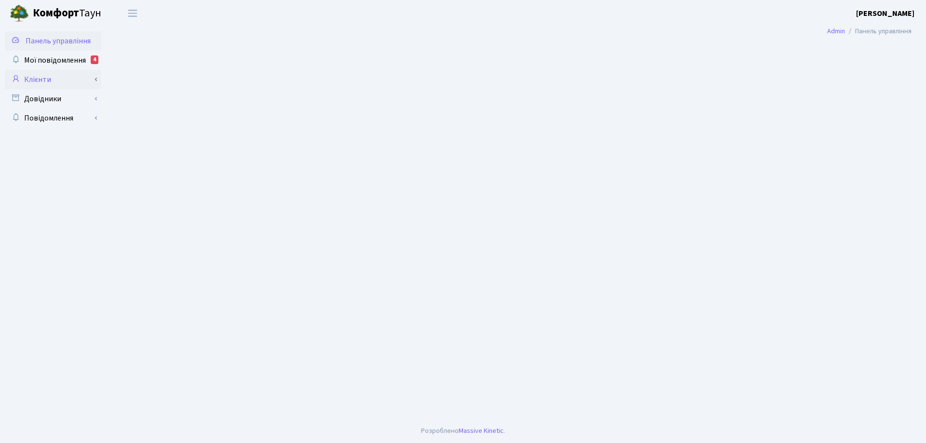
click at [40, 77] on link "Клієнти" at bounding box center [53, 79] width 96 height 19
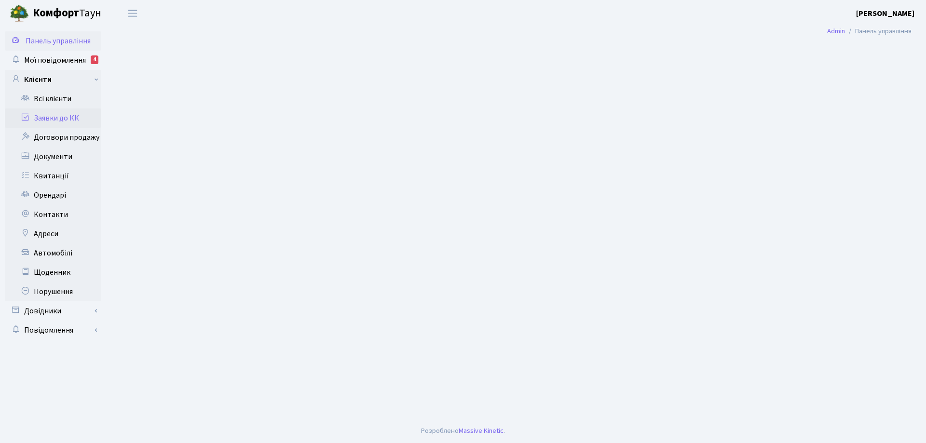
click at [47, 116] on link "Заявки до КК" at bounding box center [53, 117] width 96 height 19
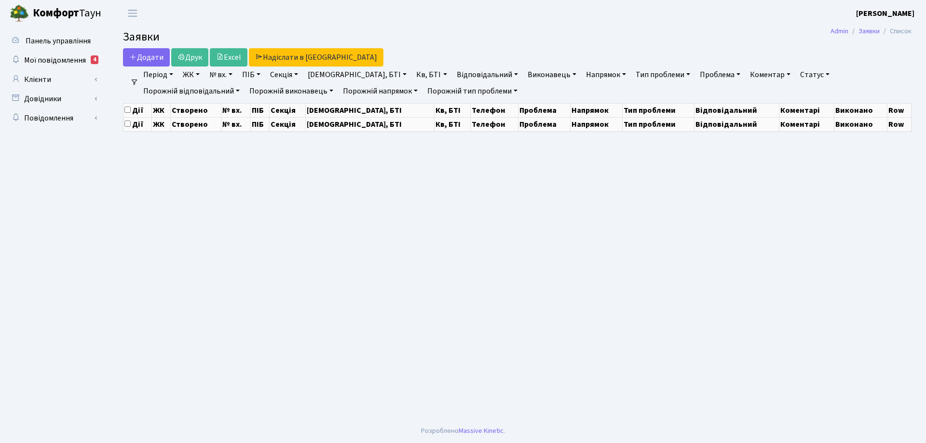
select select "25"
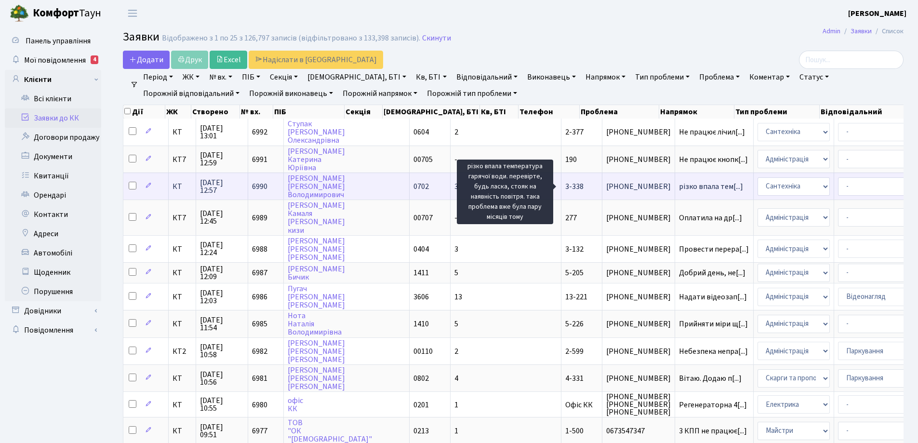
click at [679, 188] on span "різко впала тем[...]" at bounding box center [711, 186] width 64 height 11
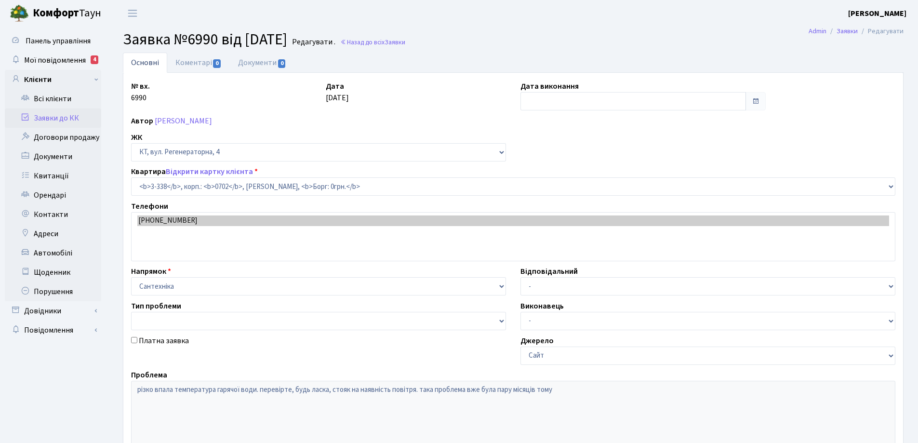
select select "1556"
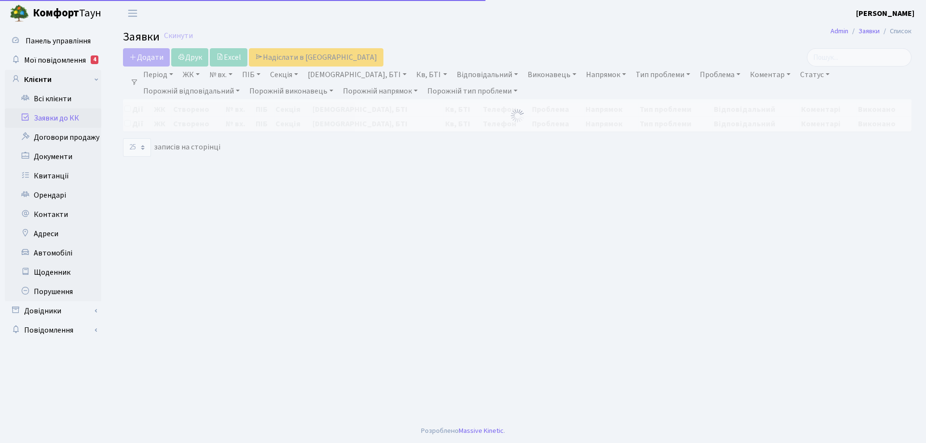
select select "25"
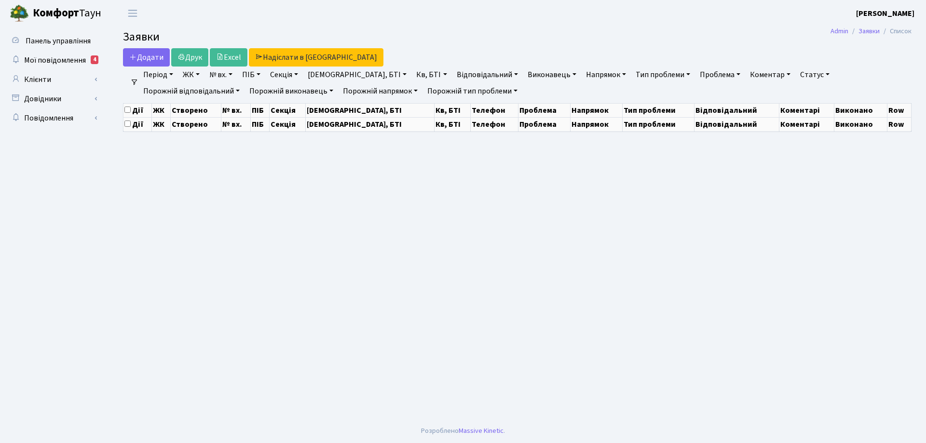
select select "25"
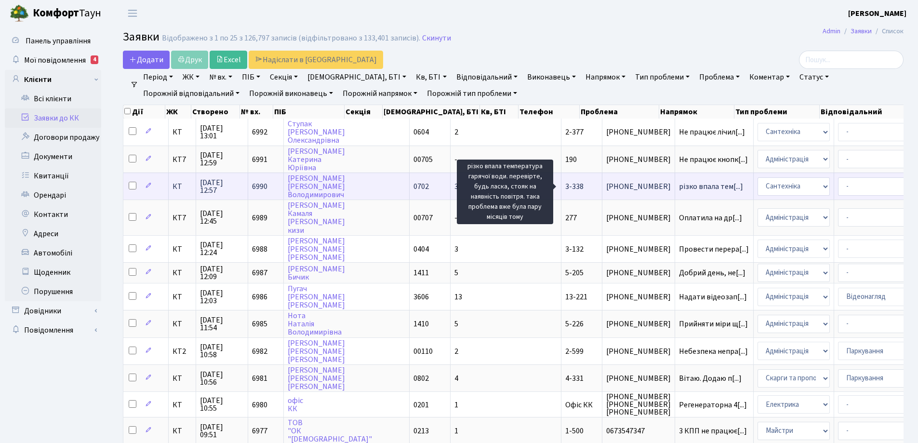
click at [679, 187] on span "різко впала тем[...]" at bounding box center [711, 186] width 64 height 11
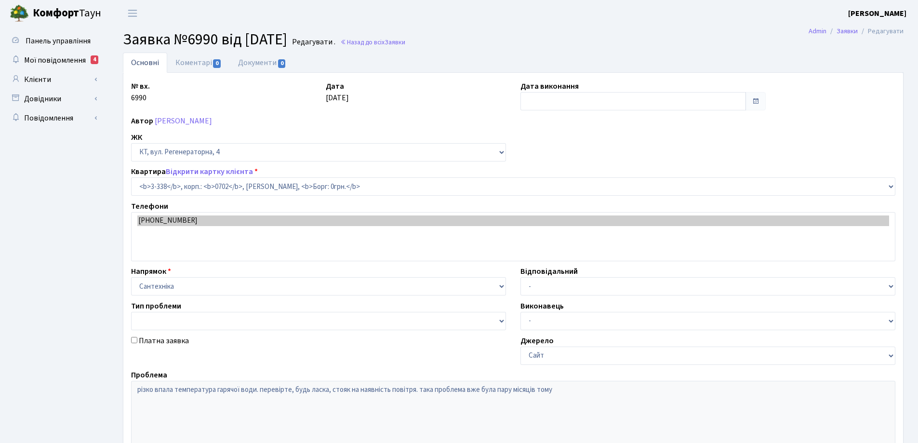
select select "1556"
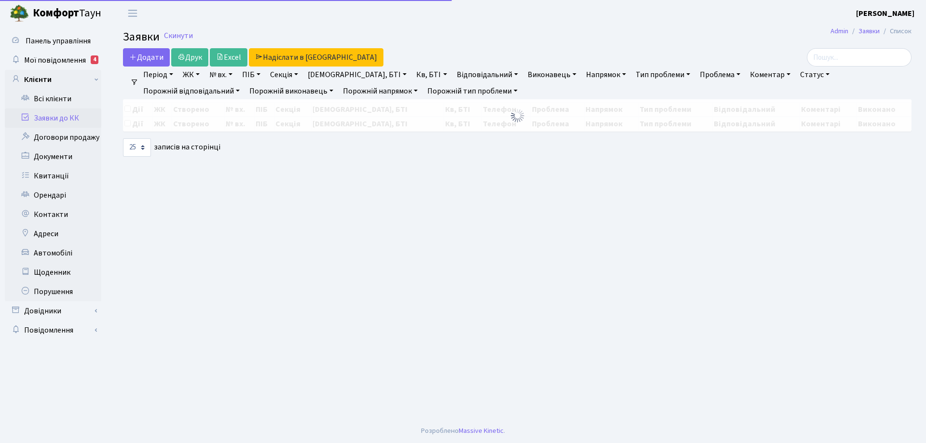
select select "25"
